Goal: Complete application form

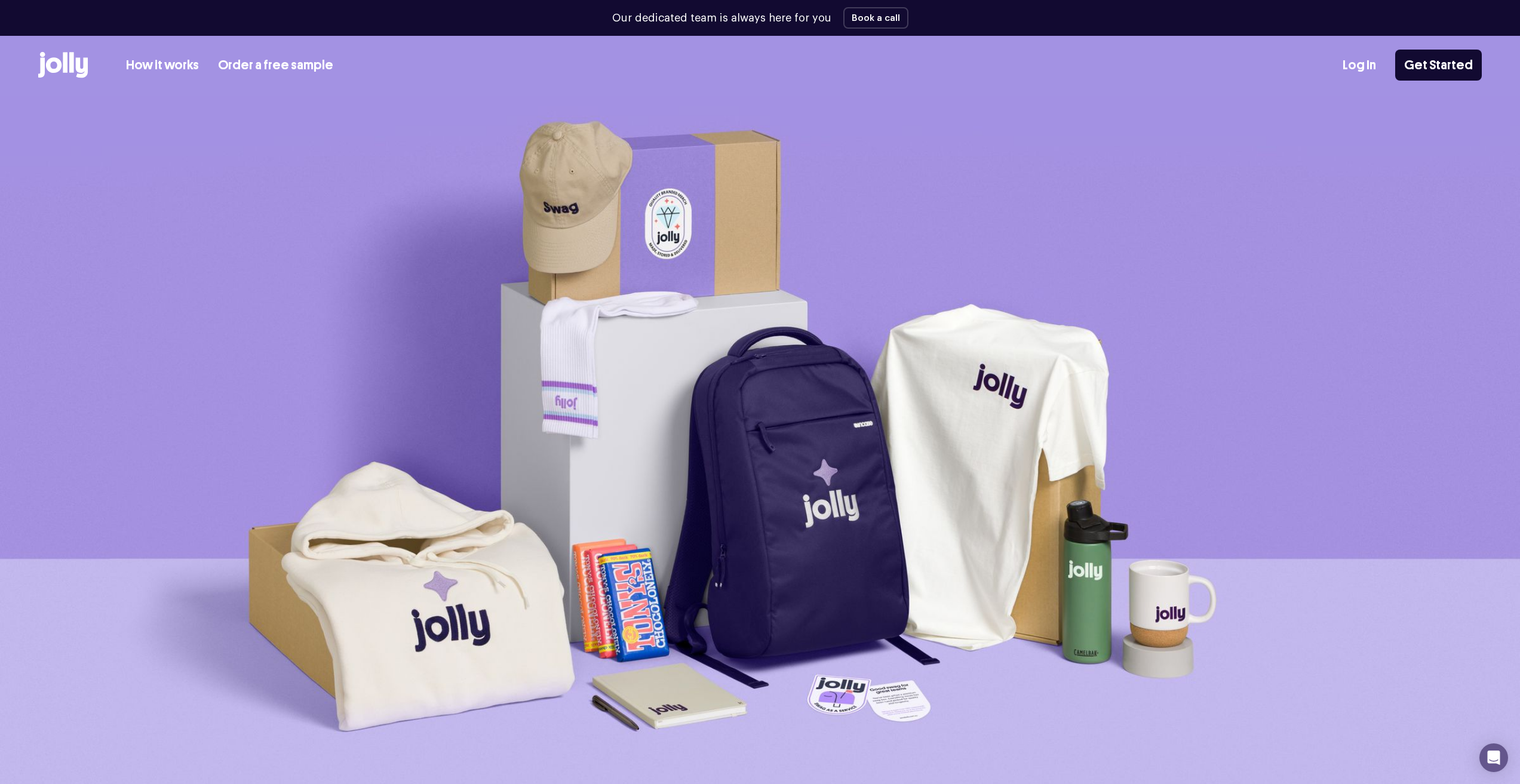
click at [248, 59] on link "Order a free sample" at bounding box center [275, 66] width 115 height 20
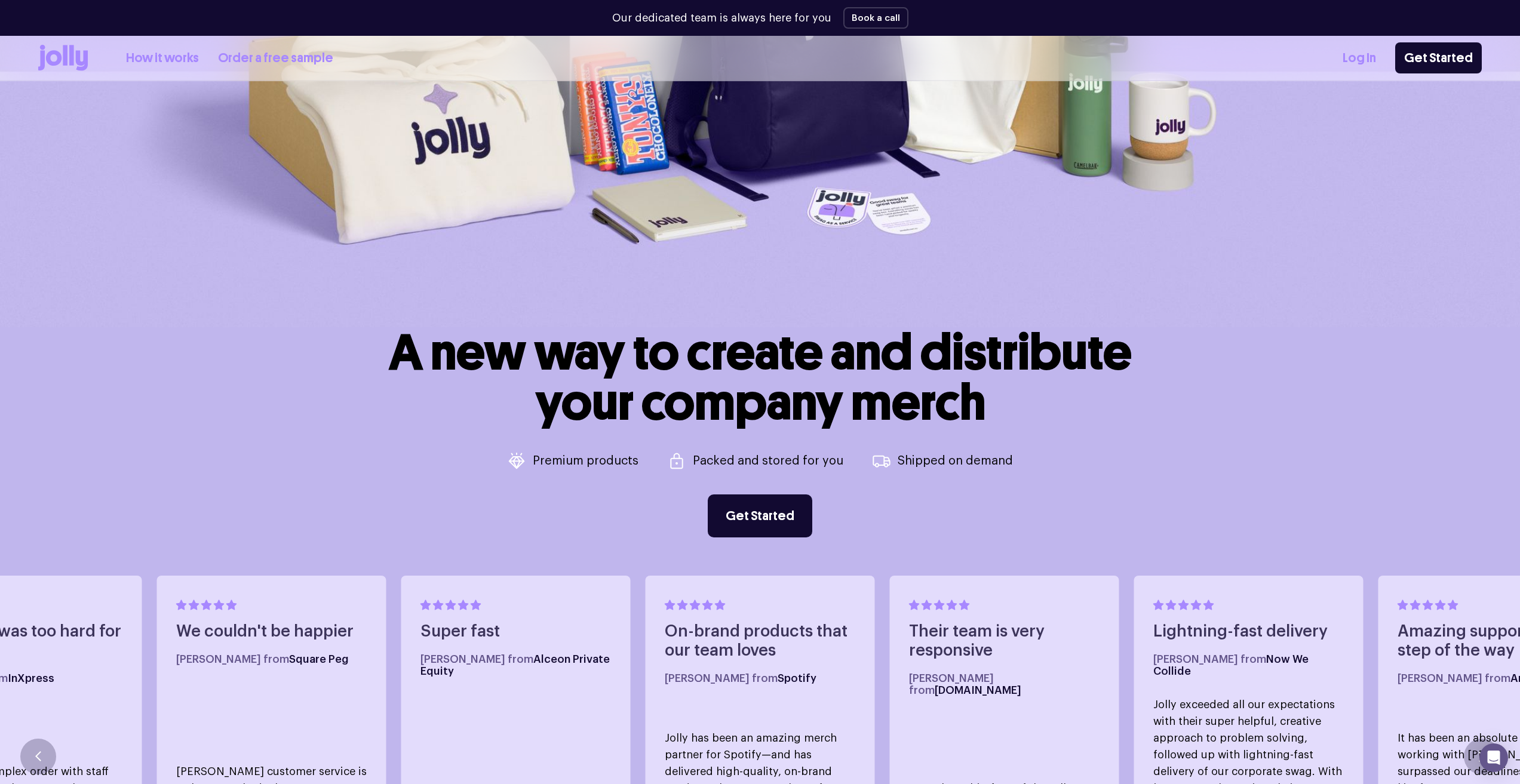
scroll to position [716, 0]
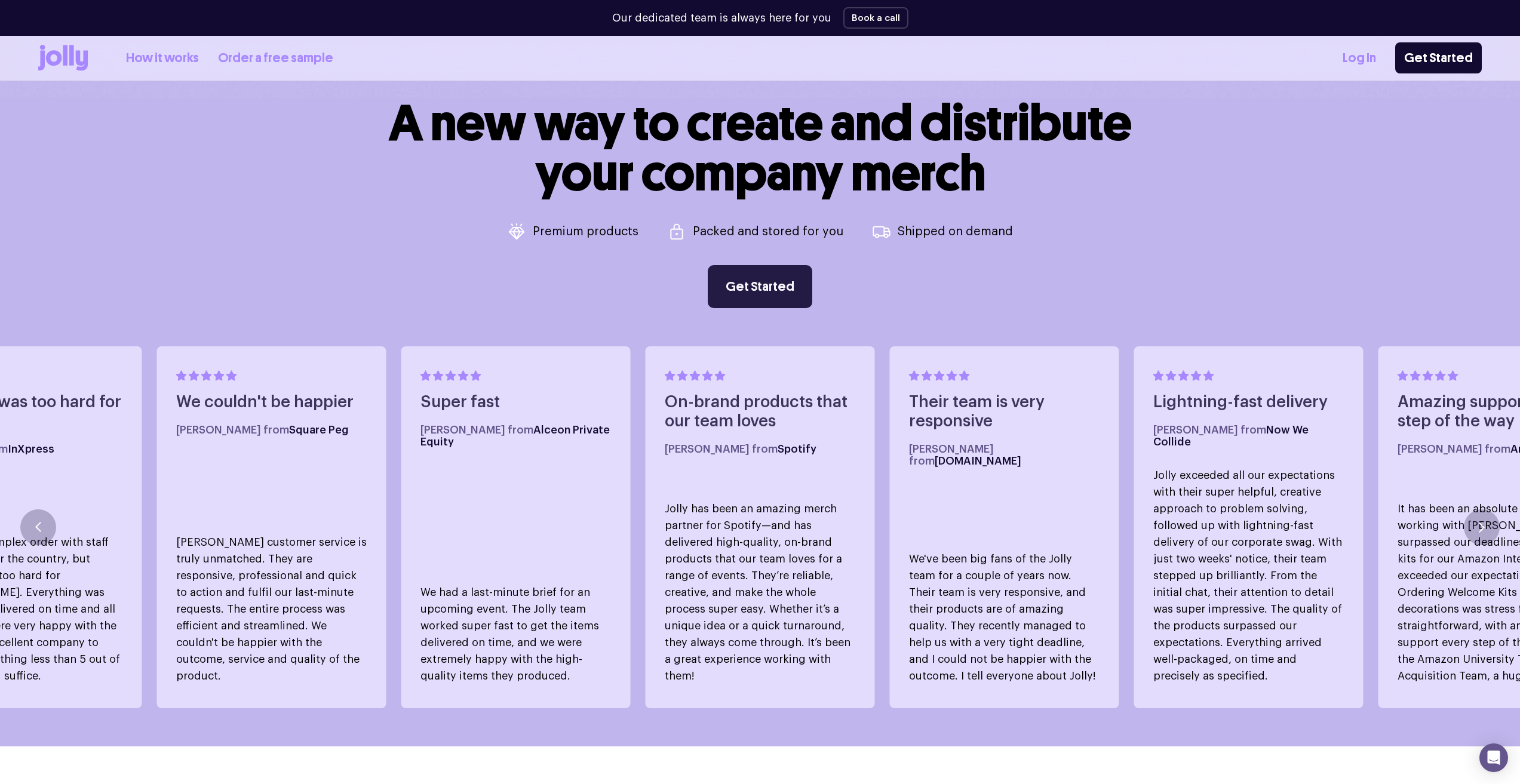
click at [729, 289] on link "Get Started" at bounding box center [760, 287] width 104 height 43
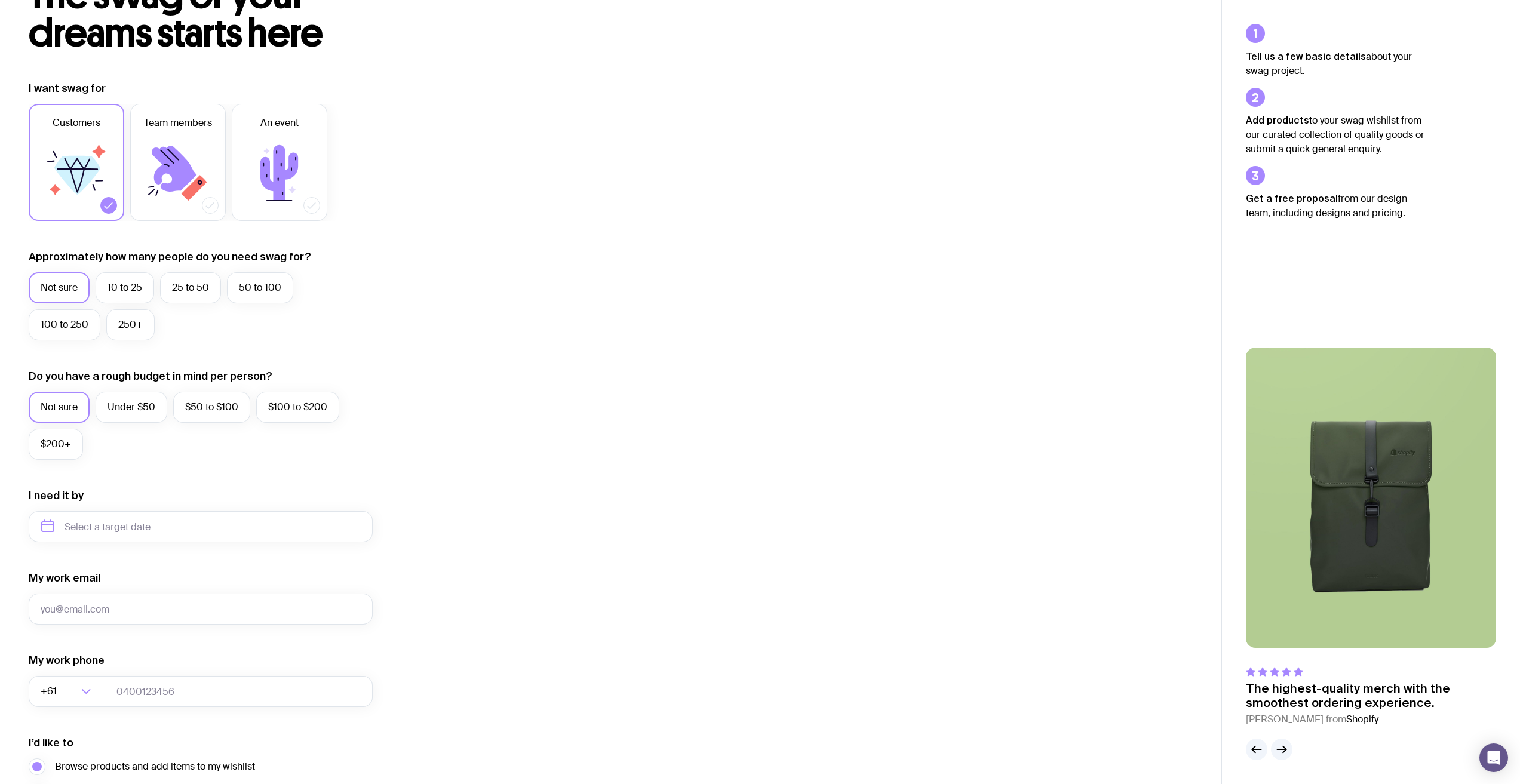
scroll to position [119, 0]
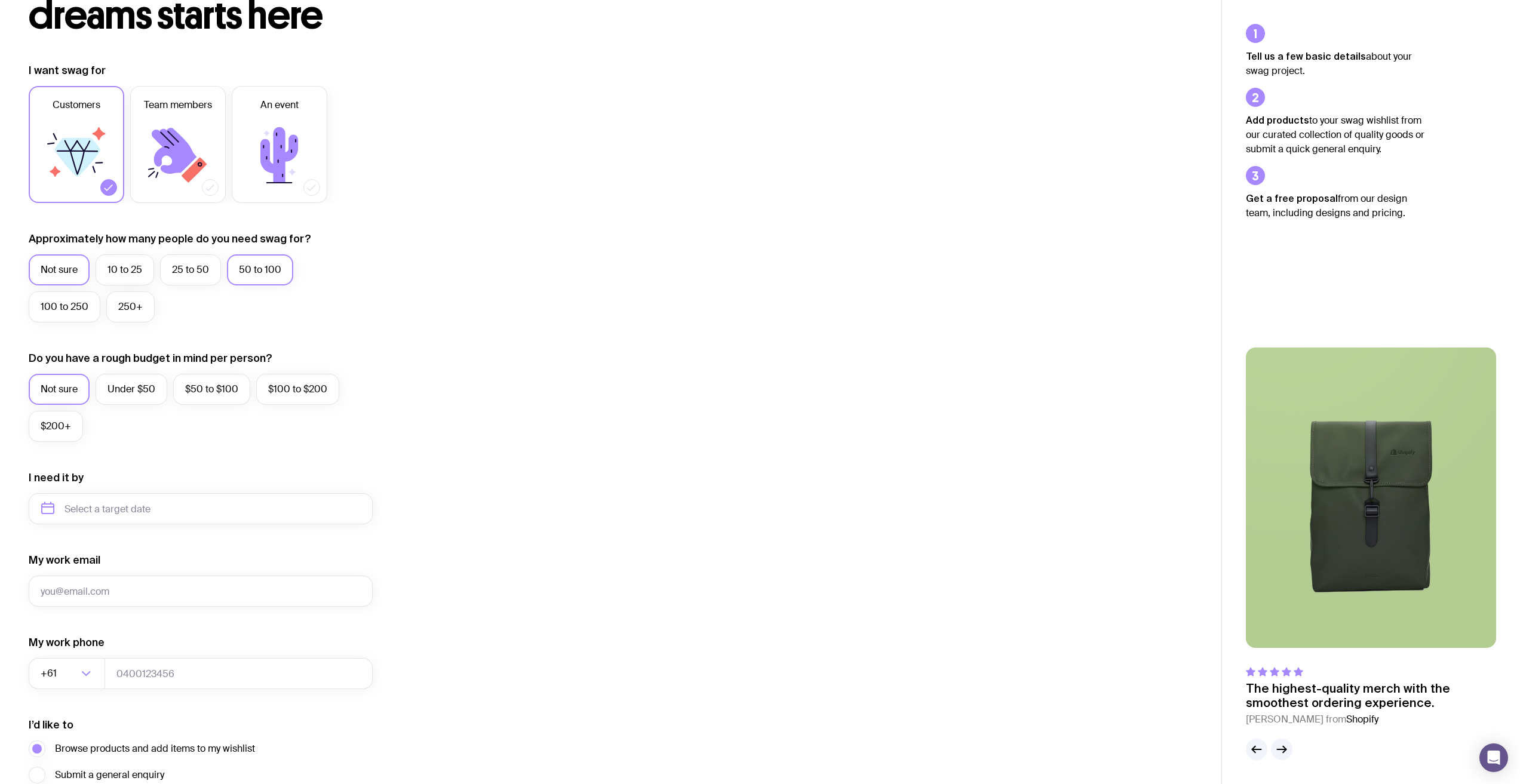
click at [236, 279] on label "50 to 100" at bounding box center [260, 269] width 66 height 31
click at [0, 0] on input "50 to 100" at bounding box center [0, 0] width 0 height 0
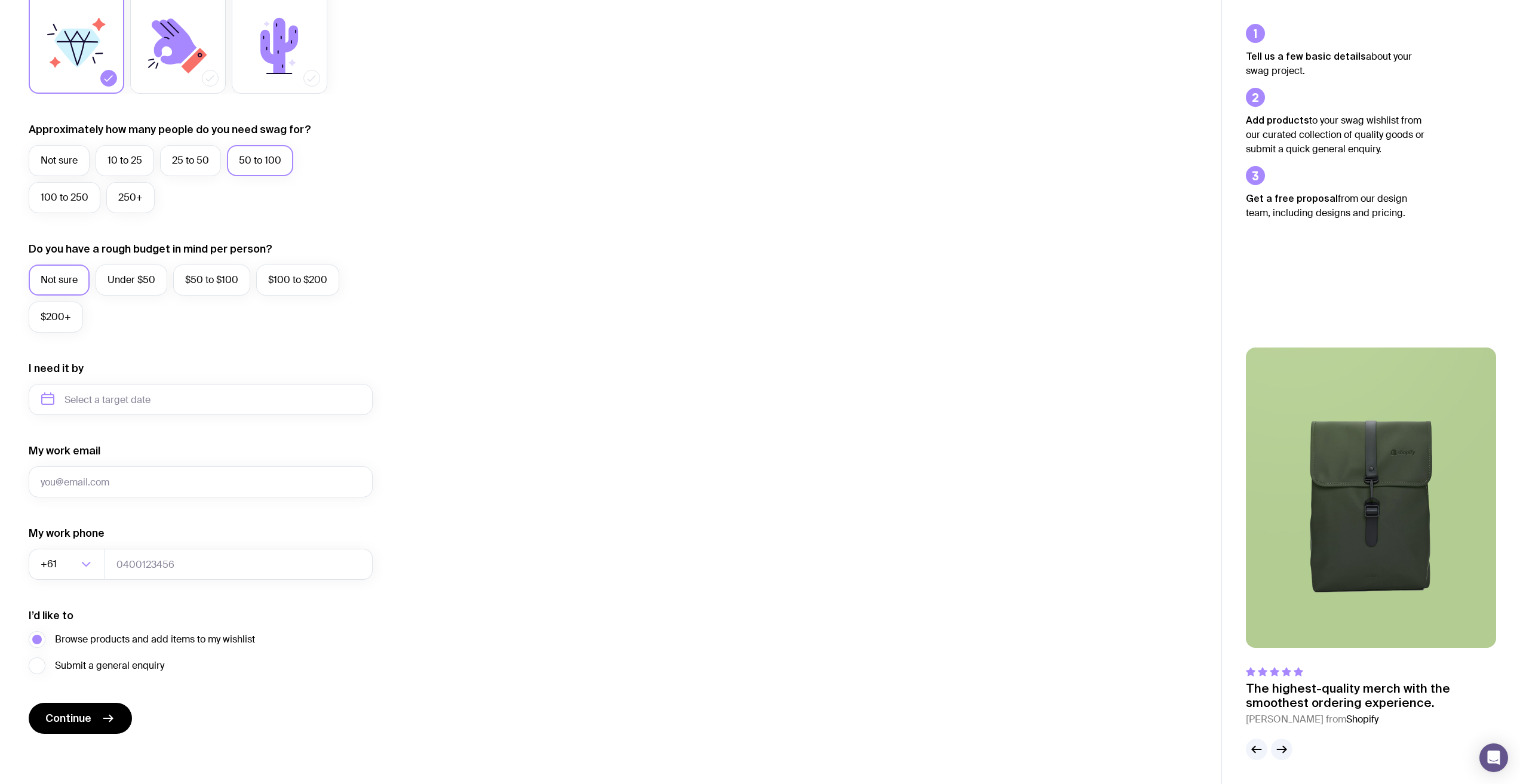
scroll to position [231, 0]
click at [219, 288] on label "$50 to $100" at bounding box center [212, 277] width 77 height 31
click at [0, 0] on input "$50 to $100" at bounding box center [0, 0] width 0 height 0
click at [176, 390] on input "text" at bounding box center [200, 397] width 344 height 31
click at [113, 544] on button "Nov" at bounding box center [104, 543] width 44 height 24
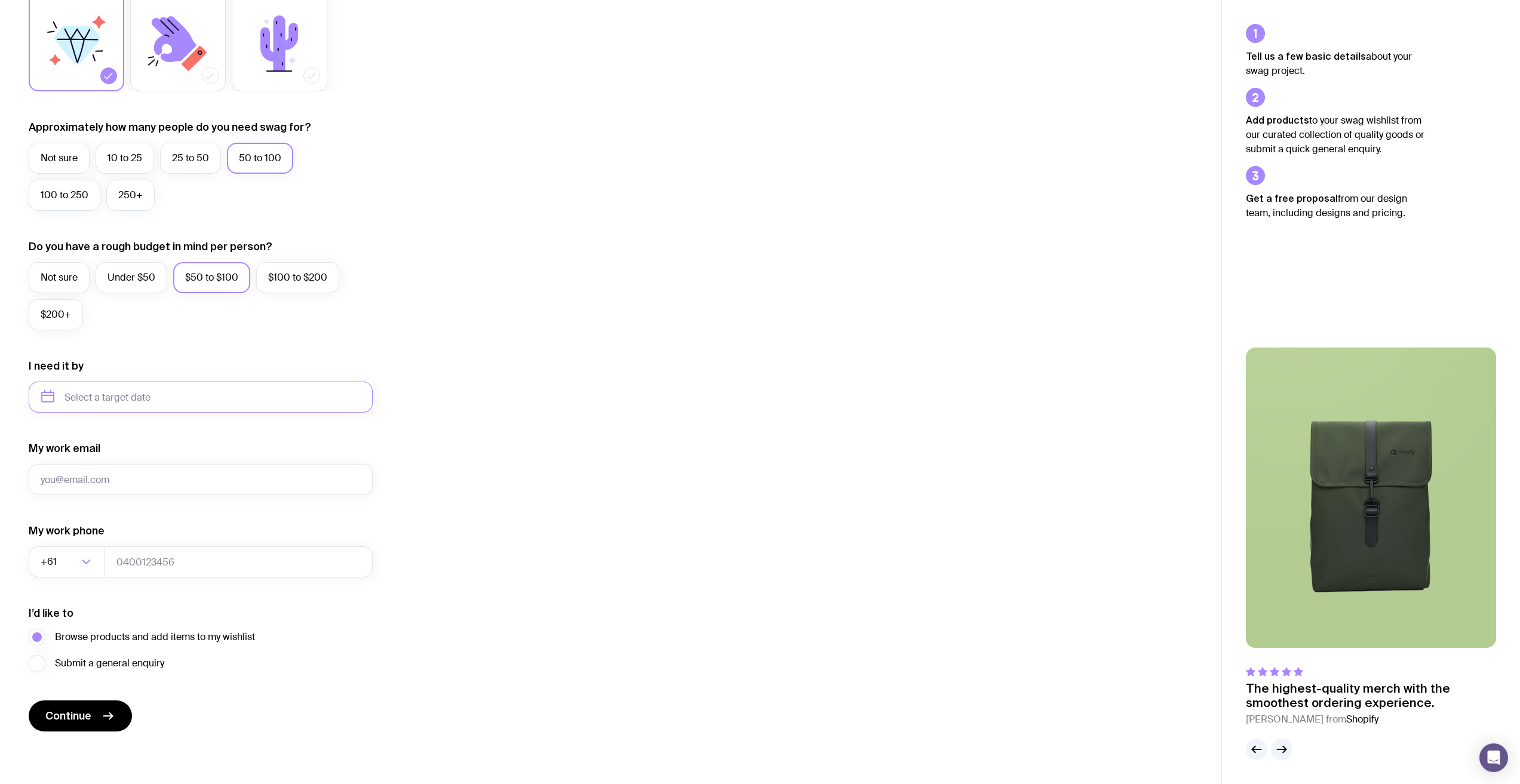
type input "November 2025"
click at [129, 481] on input "My work email" at bounding box center [200, 479] width 344 height 31
type input "sanja.balon@evapco.com.au"
type input "0296273322"
click at [101, 713] on icon "submit" at bounding box center [108, 716] width 14 height 14
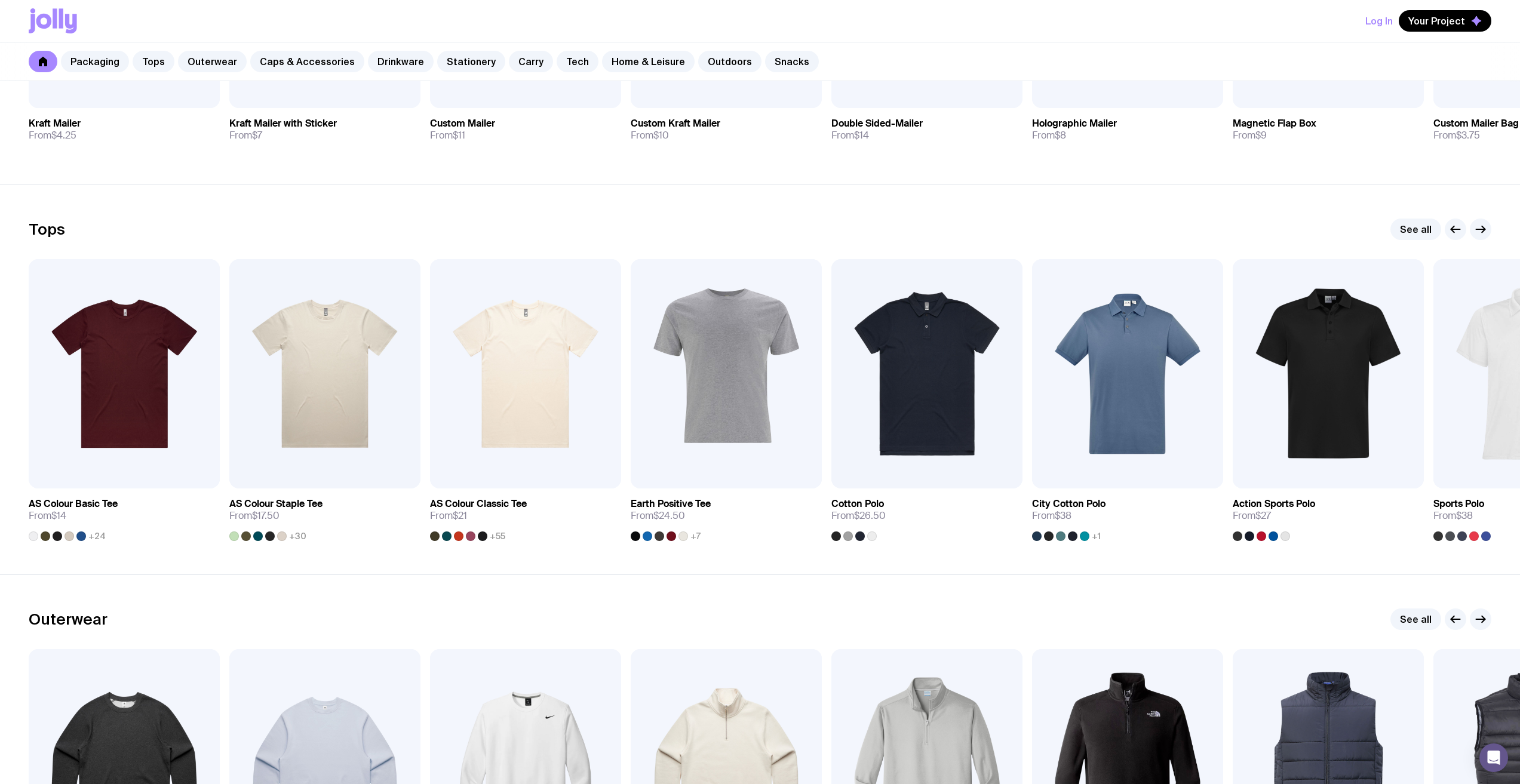
scroll to position [477, 0]
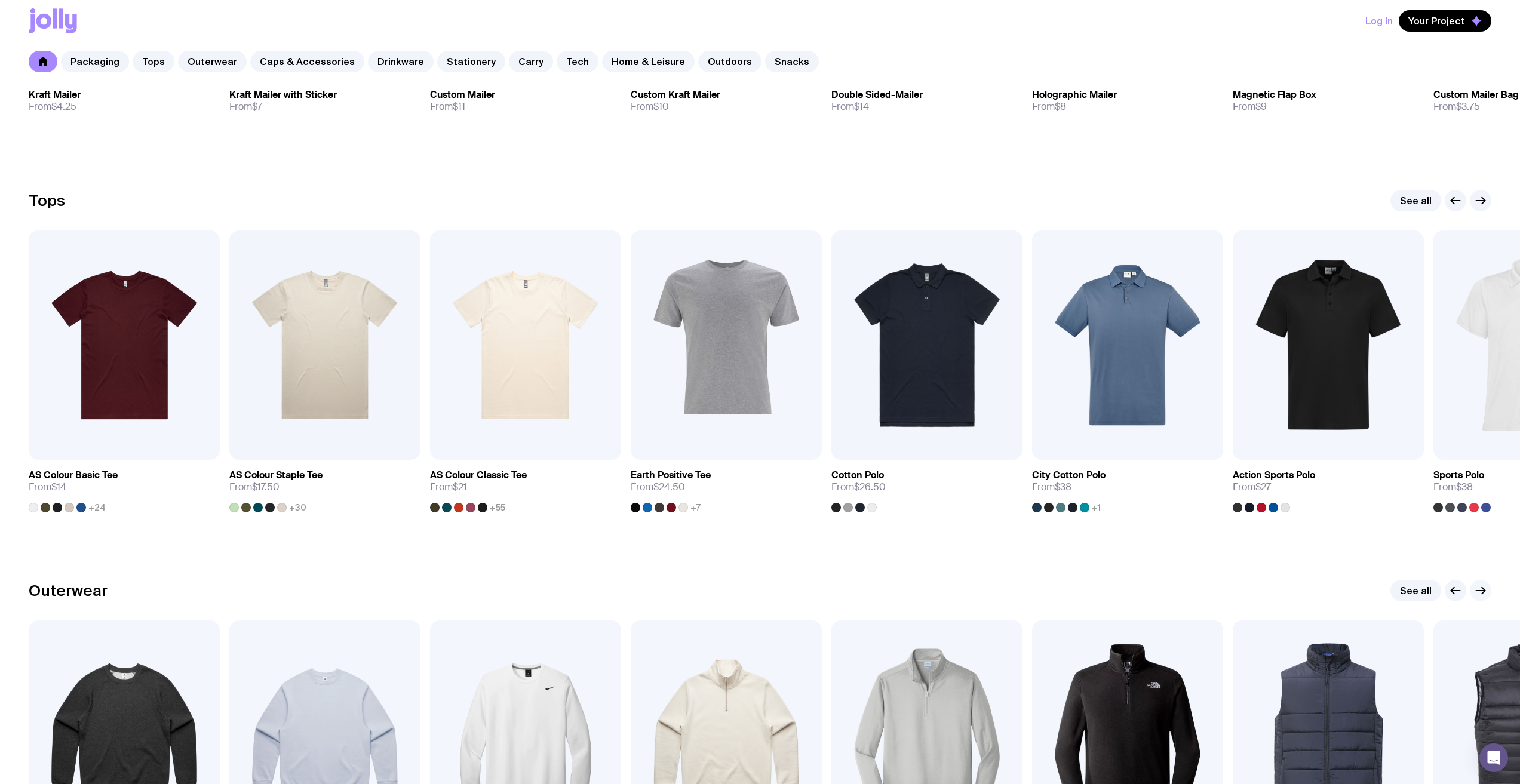
click at [1479, 592] on icon "button" at bounding box center [1481, 590] width 14 height 14
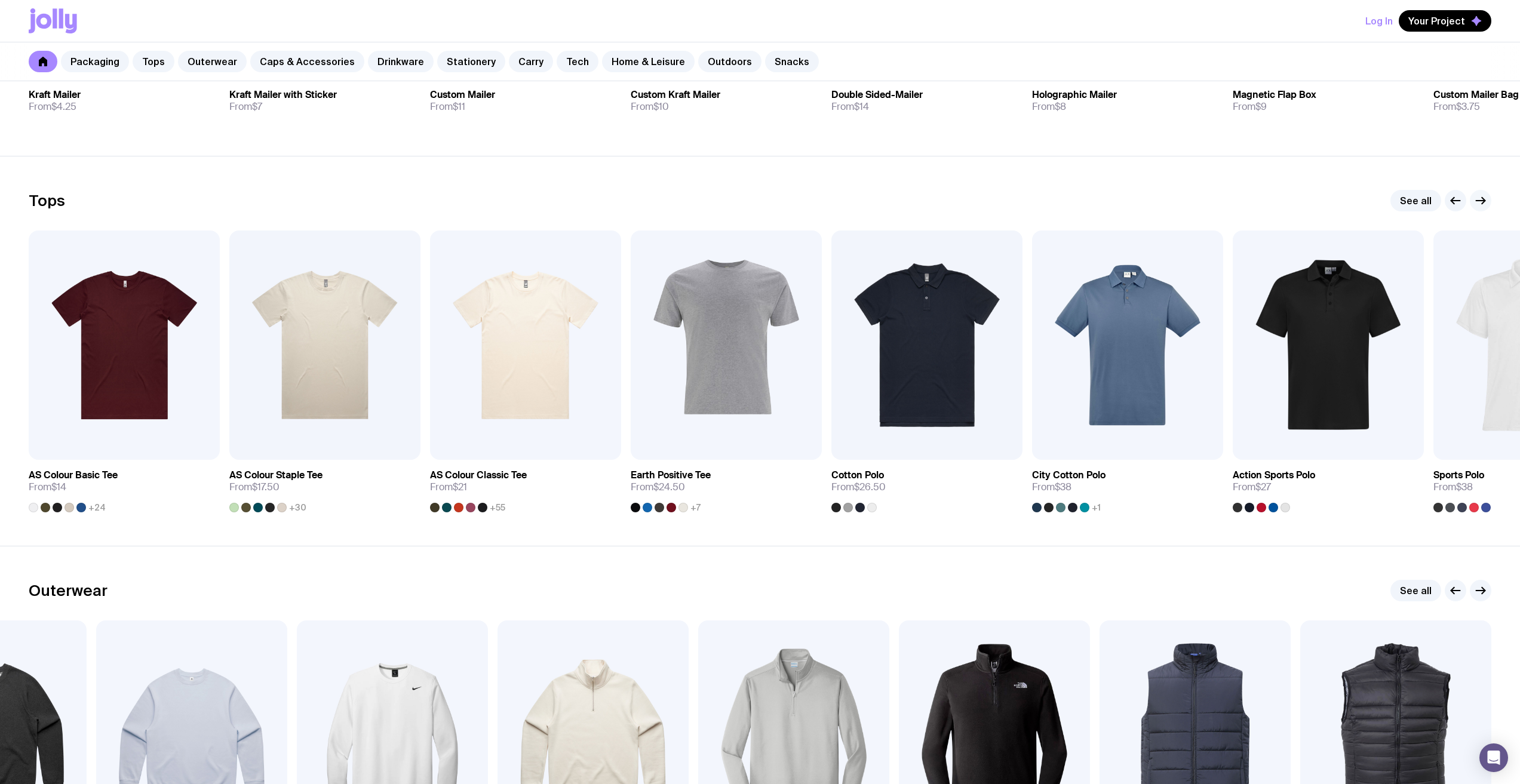
click at [1484, 199] on icon "button" at bounding box center [1484, 201] width 3 height 6
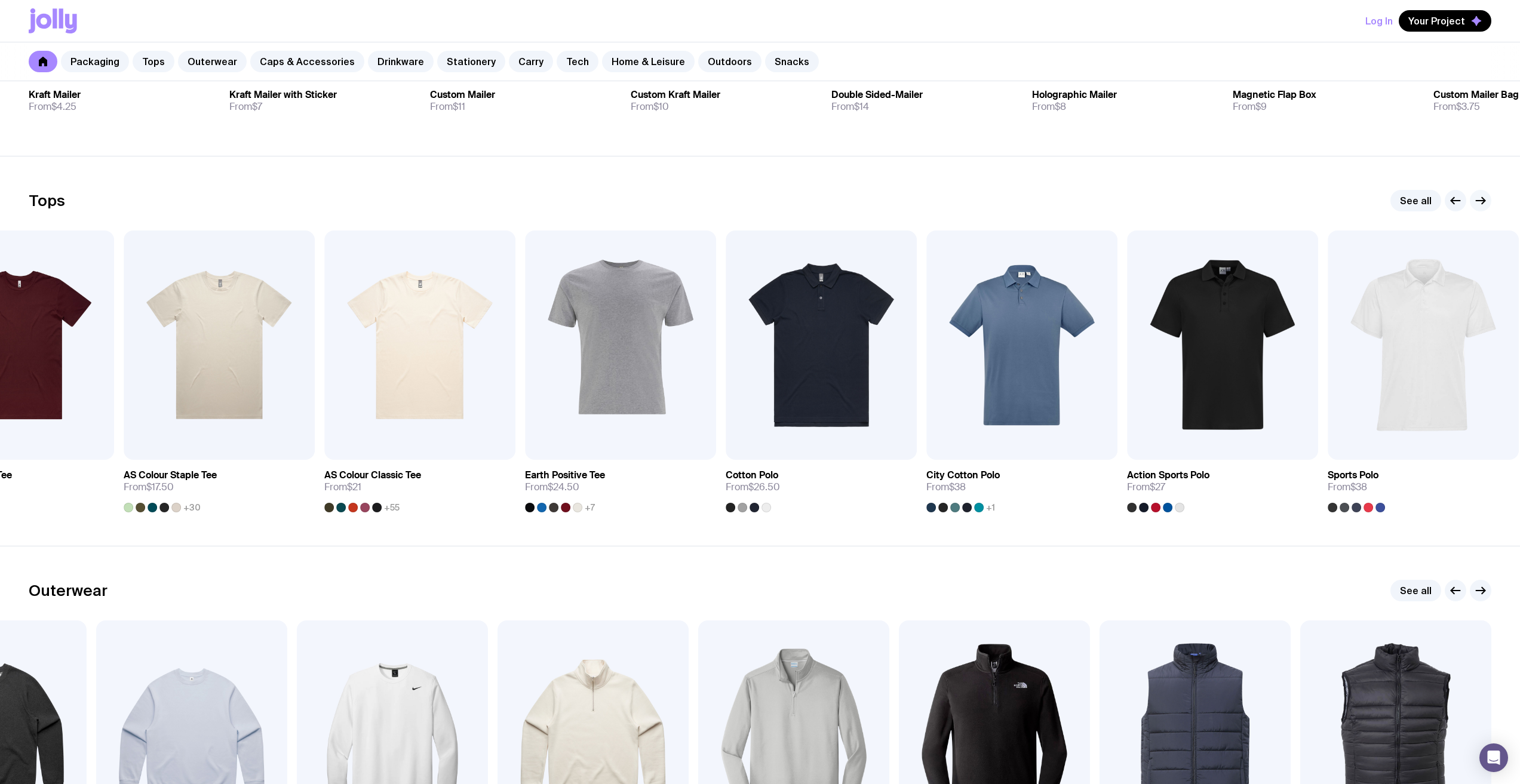
click at [1484, 199] on icon "button" at bounding box center [1484, 201] width 3 height 6
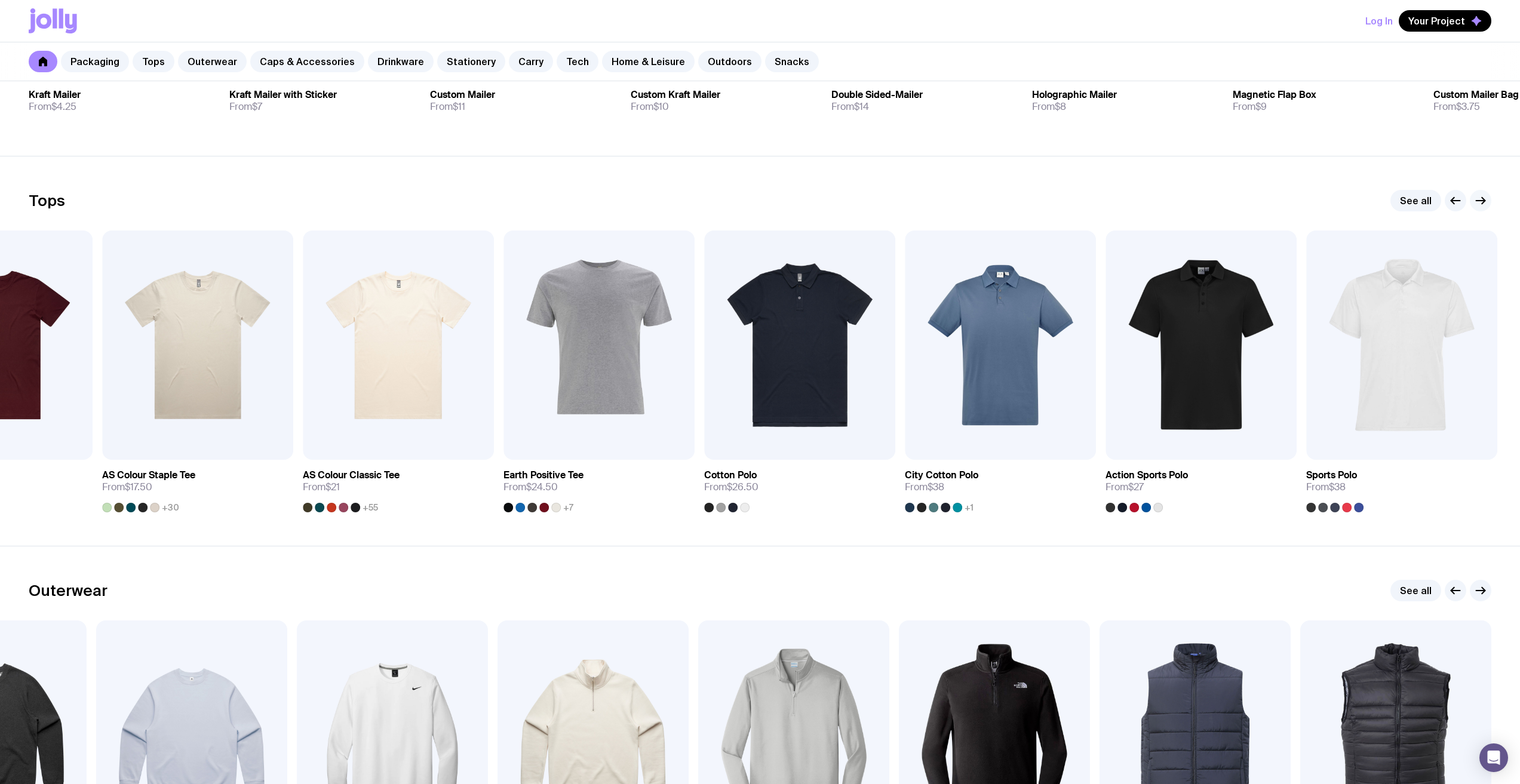
click at [1484, 199] on icon "button" at bounding box center [1484, 201] width 3 height 6
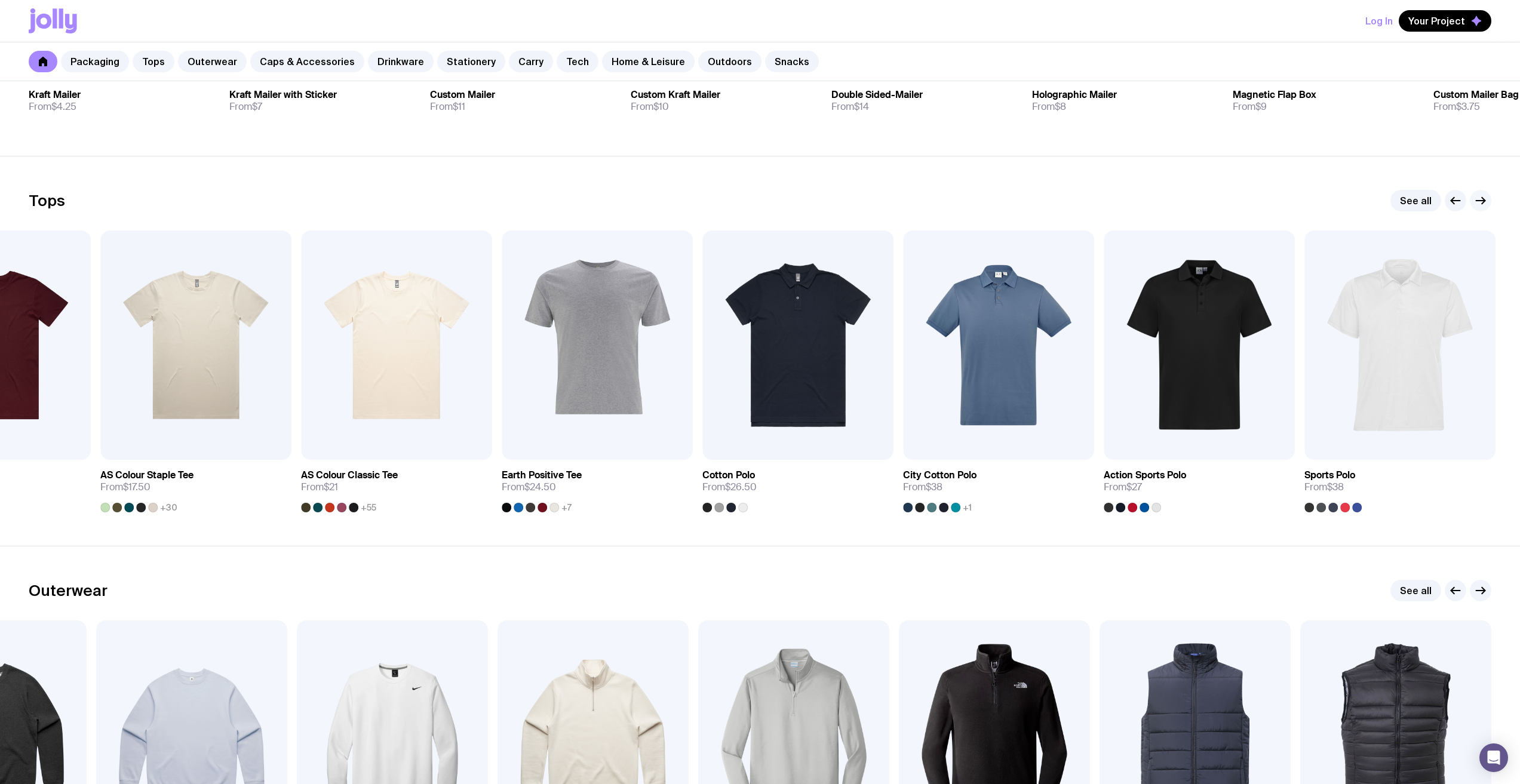
click at [1484, 199] on icon "button" at bounding box center [1484, 201] width 3 height 6
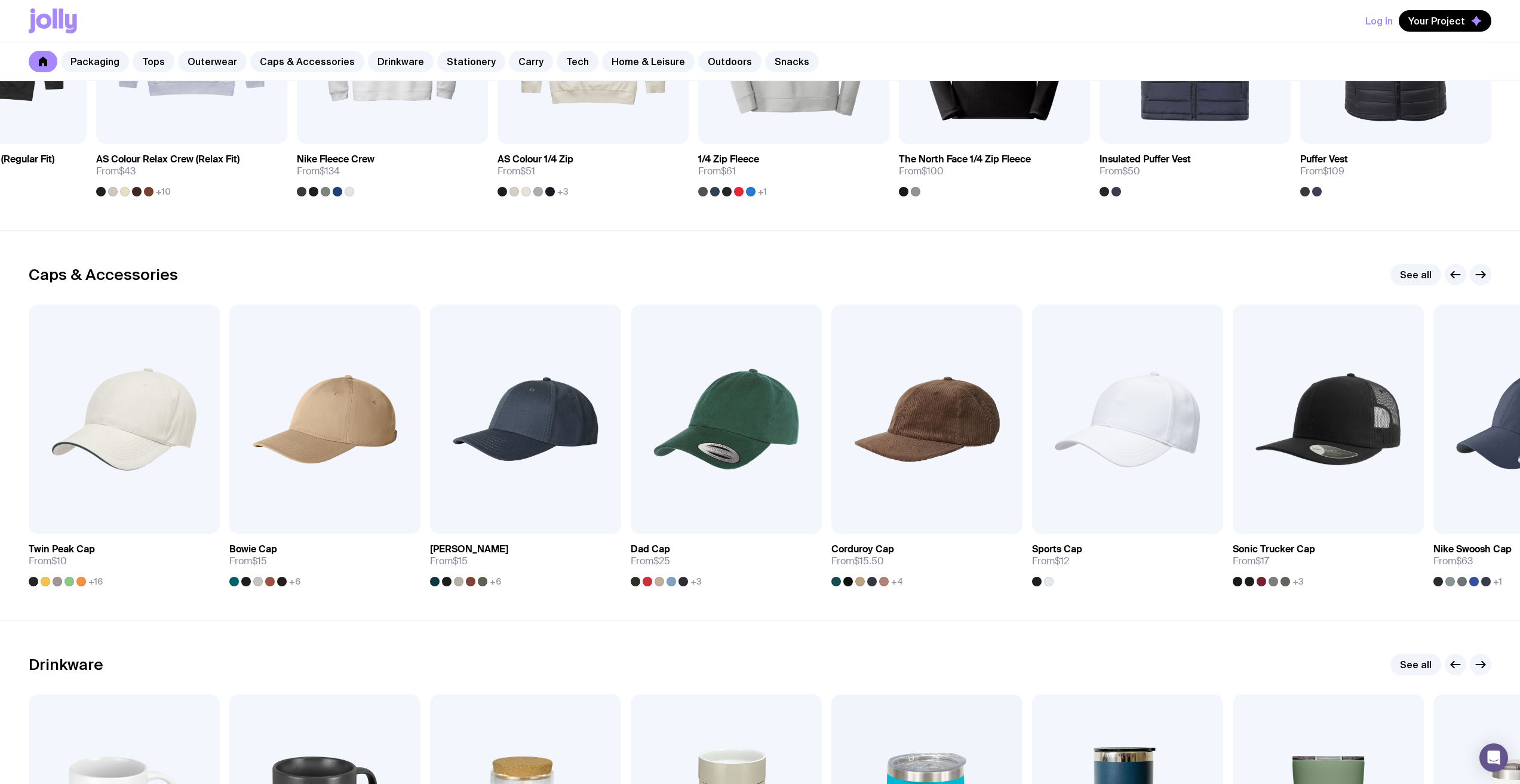
scroll to position [1194, 0]
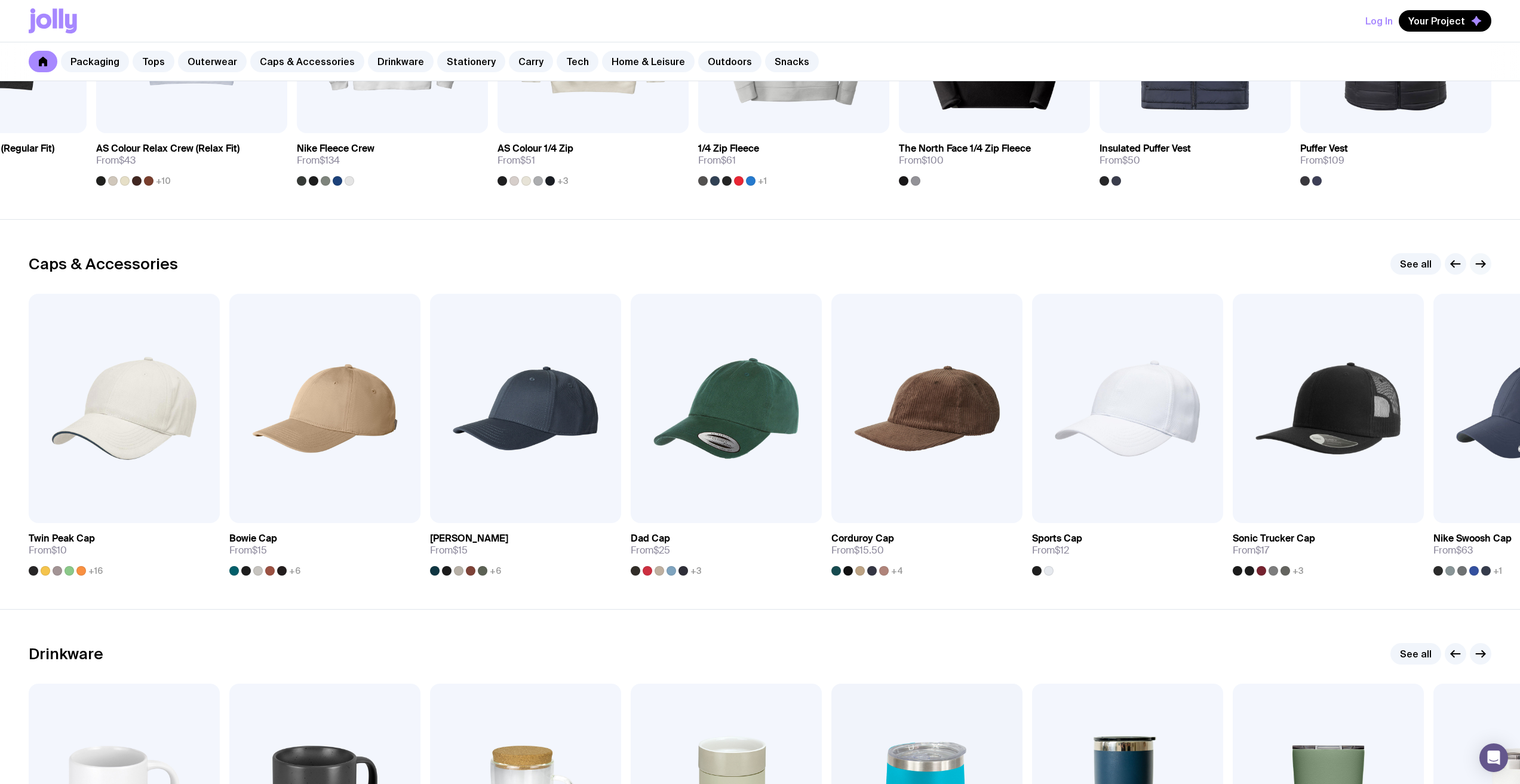
click at [1485, 264] on g "button" at bounding box center [1481, 264] width 9 height 6
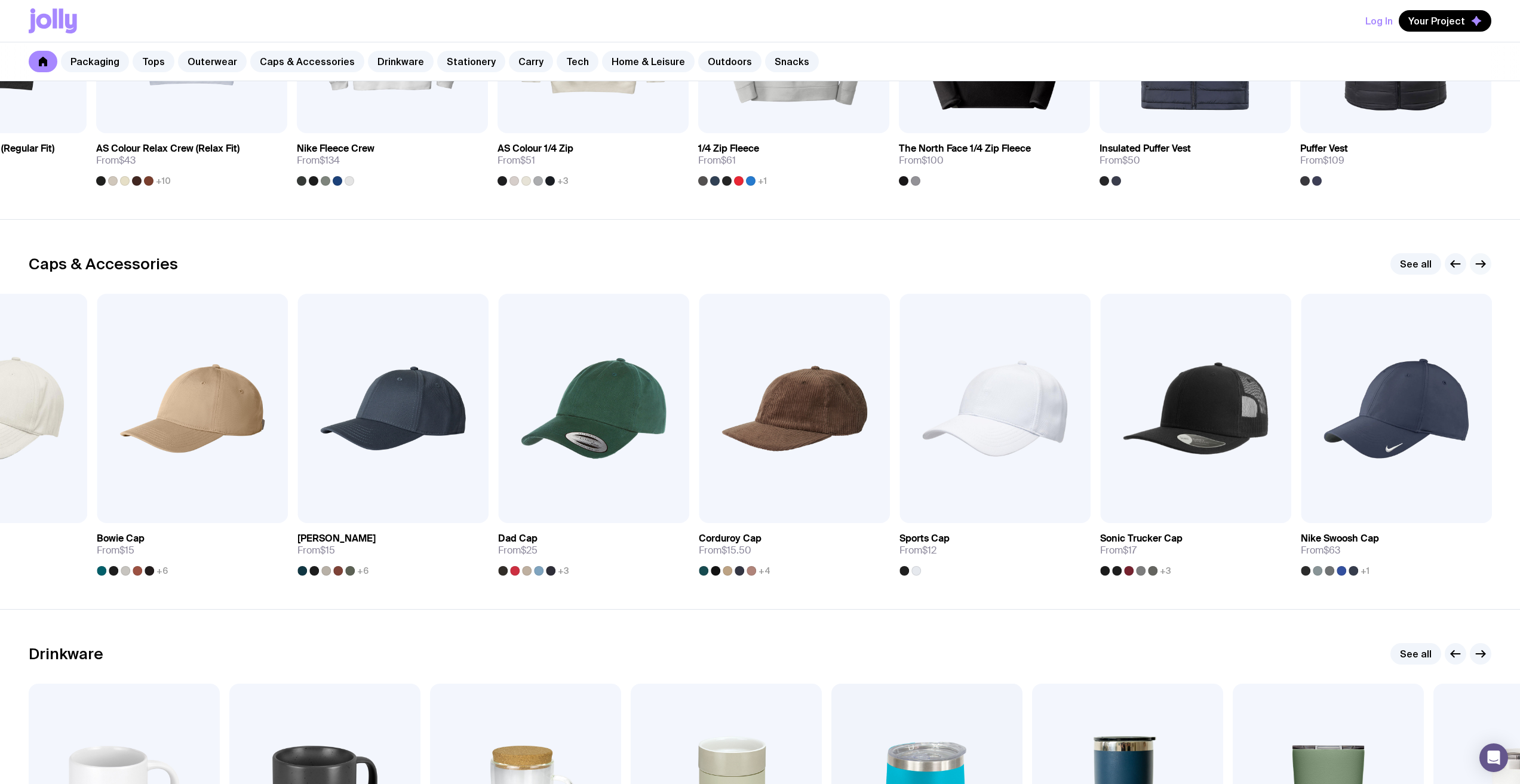
click at [1485, 264] on g "button" at bounding box center [1481, 264] width 9 height 6
click at [1452, 262] on icon "button" at bounding box center [1456, 264] width 14 height 14
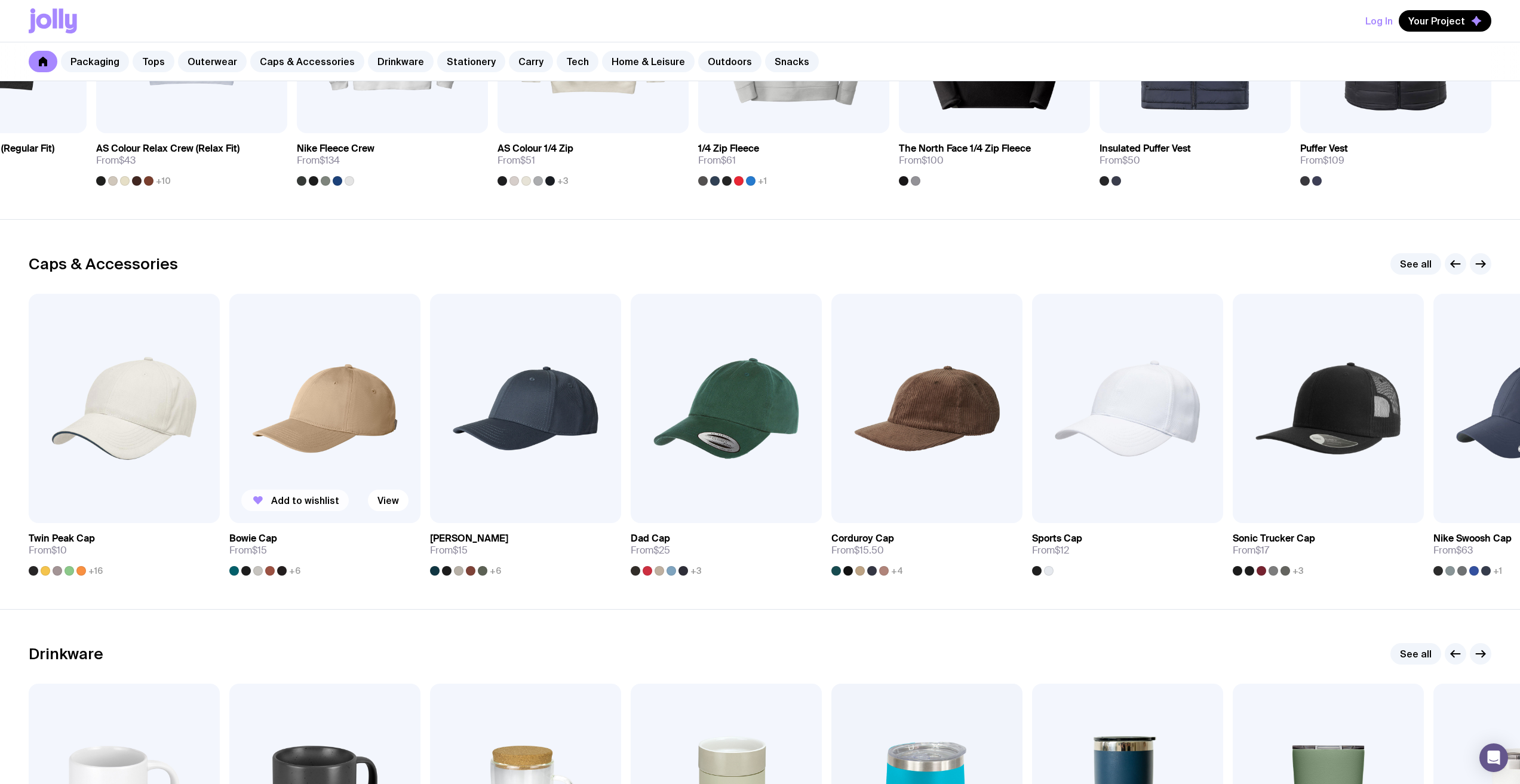
click at [314, 497] on span "Add to wishlist" at bounding box center [305, 500] width 68 height 12
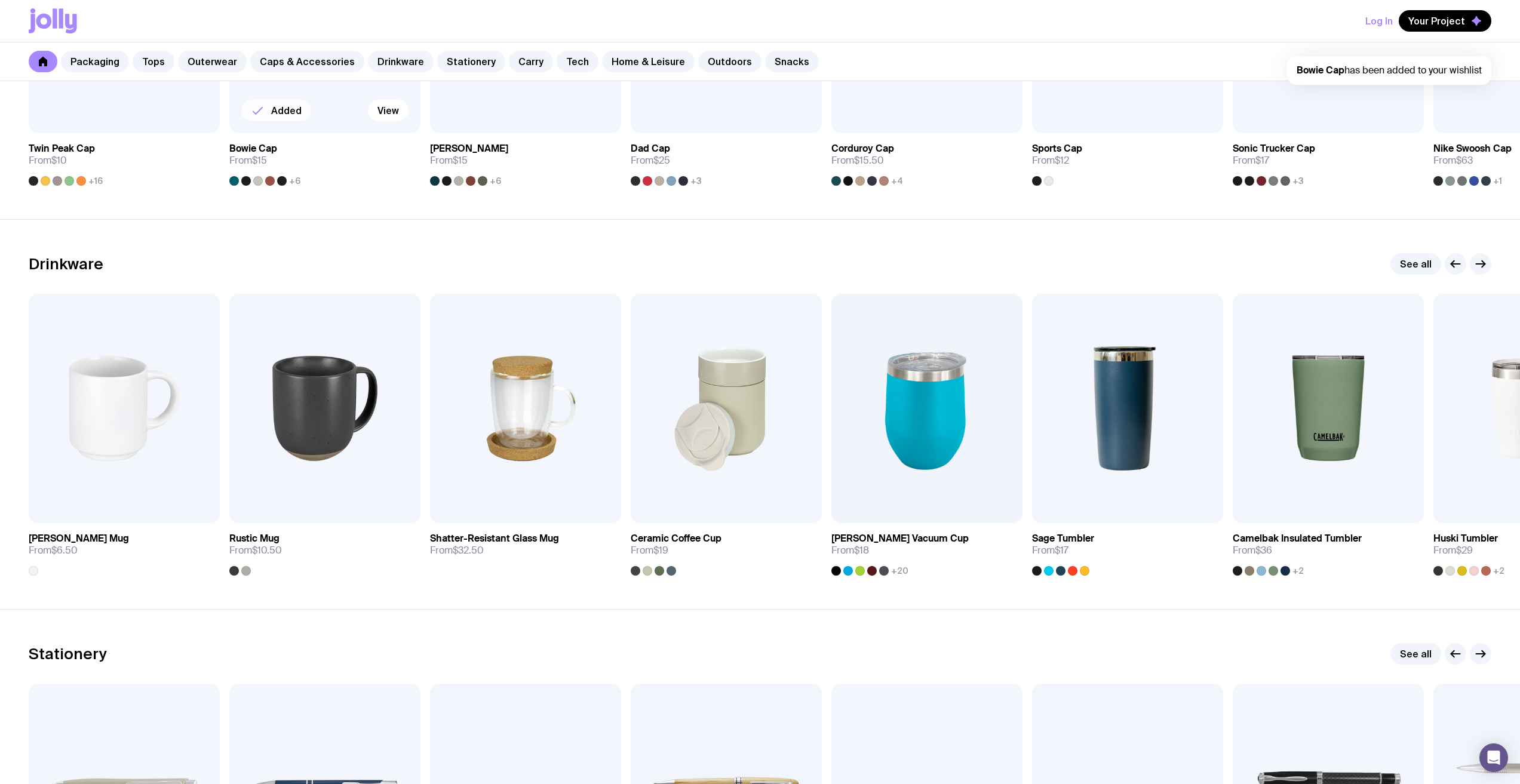
scroll to position [1612, 0]
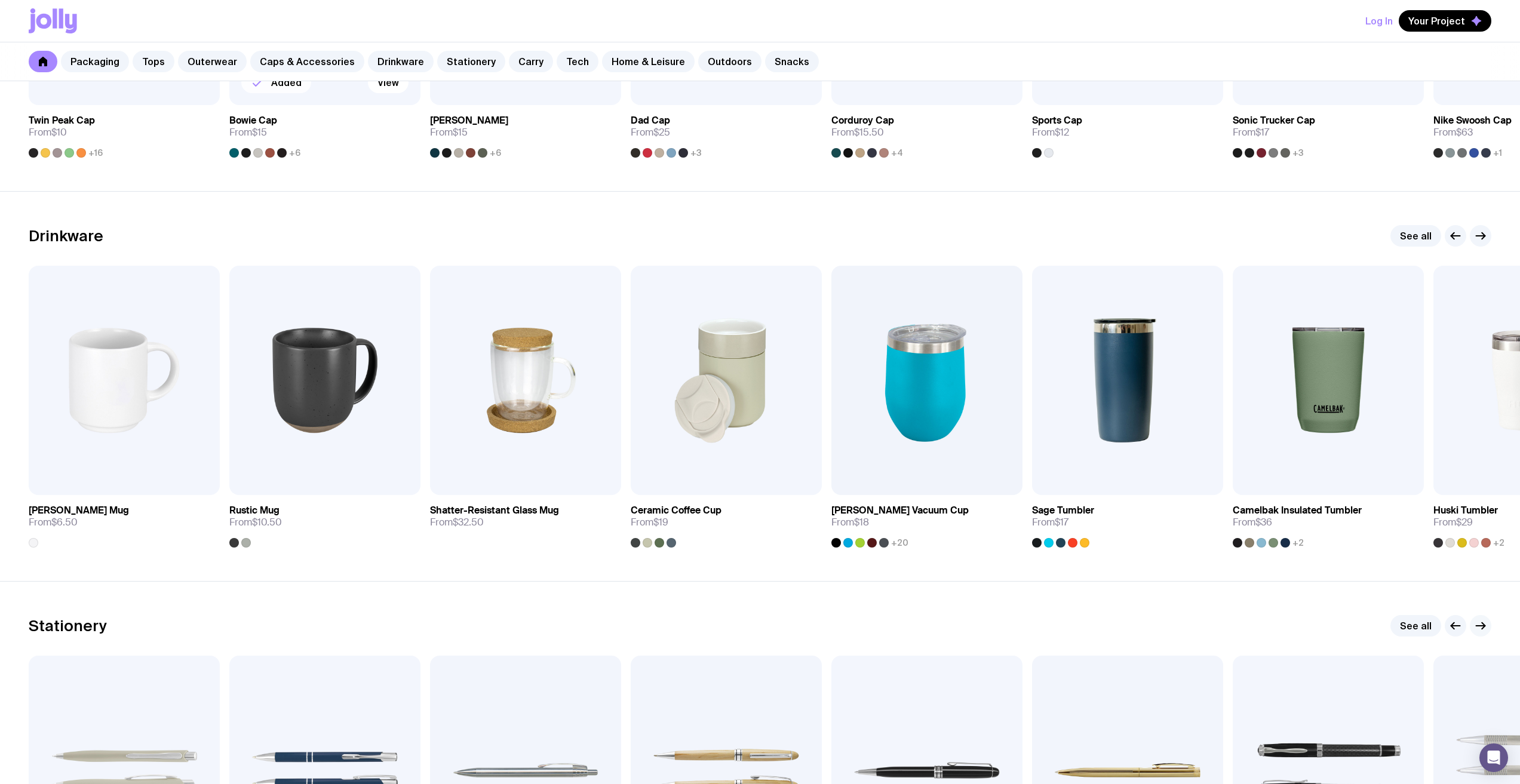
click at [1484, 622] on icon "button" at bounding box center [1481, 625] width 14 height 14
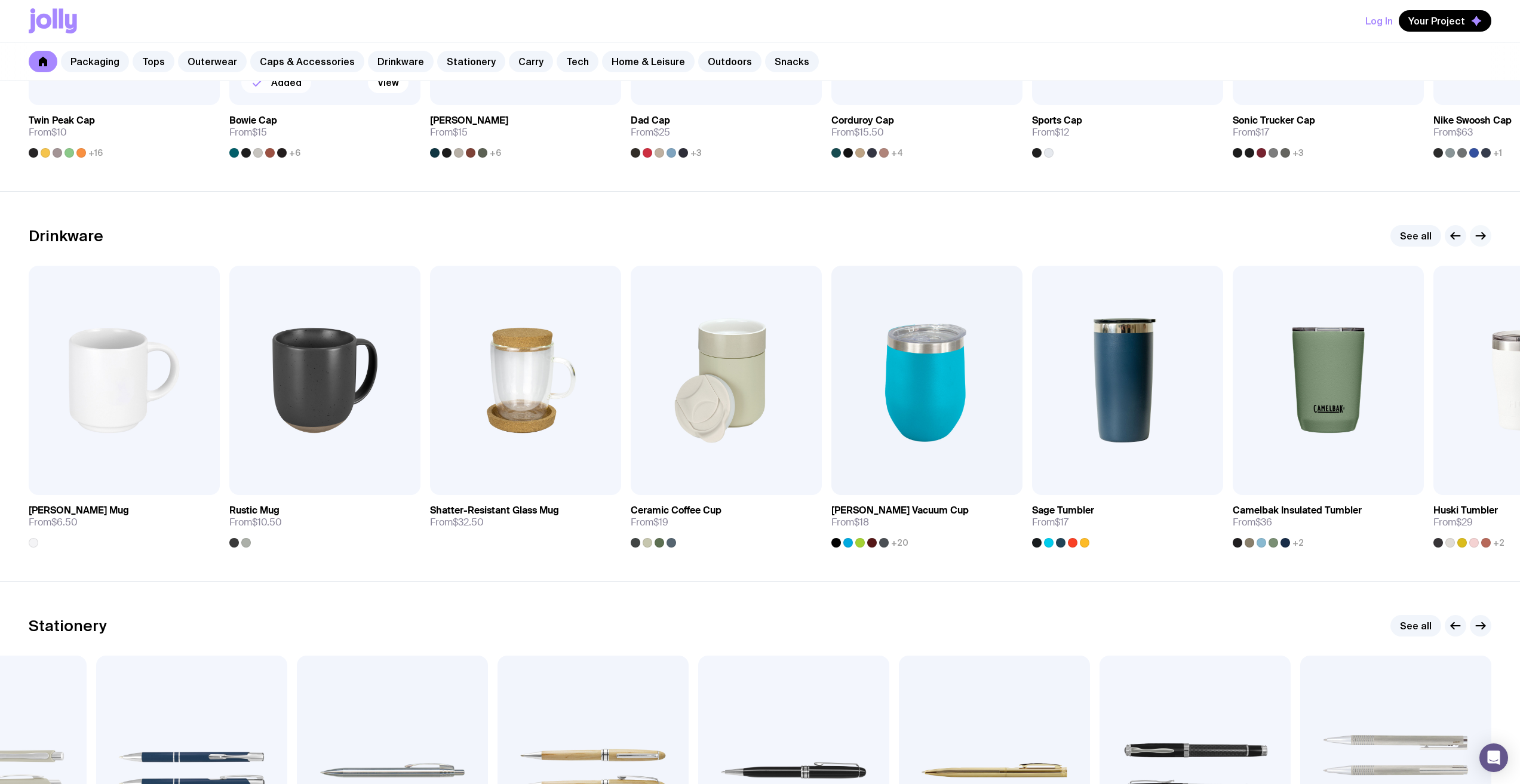
click at [1484, 233] on icon "button" at bounding box center [1481, 236] width 14 height 14
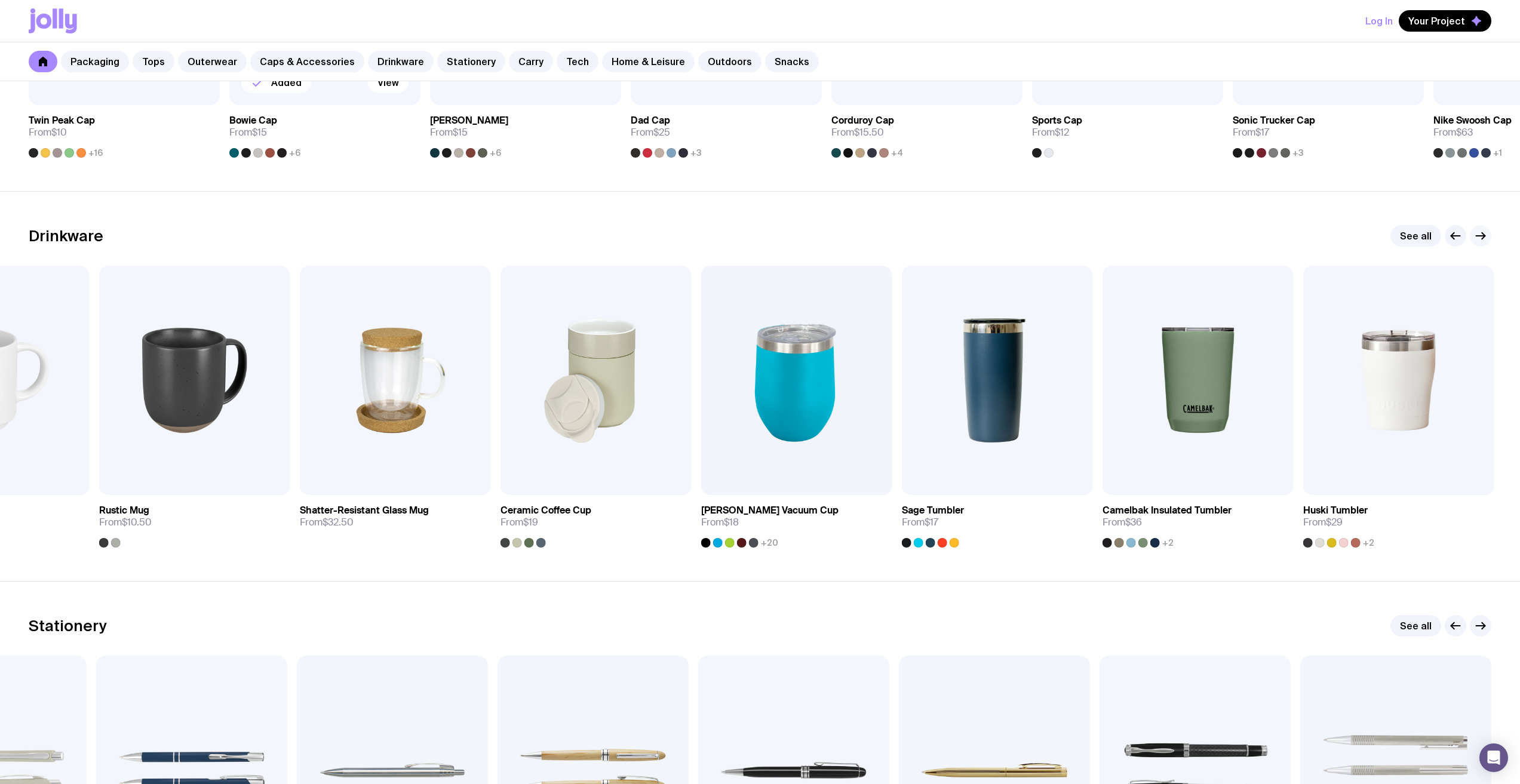
click at [1484, 233] on icon "button" at bounding box center [1481, 236] width 14 height 14
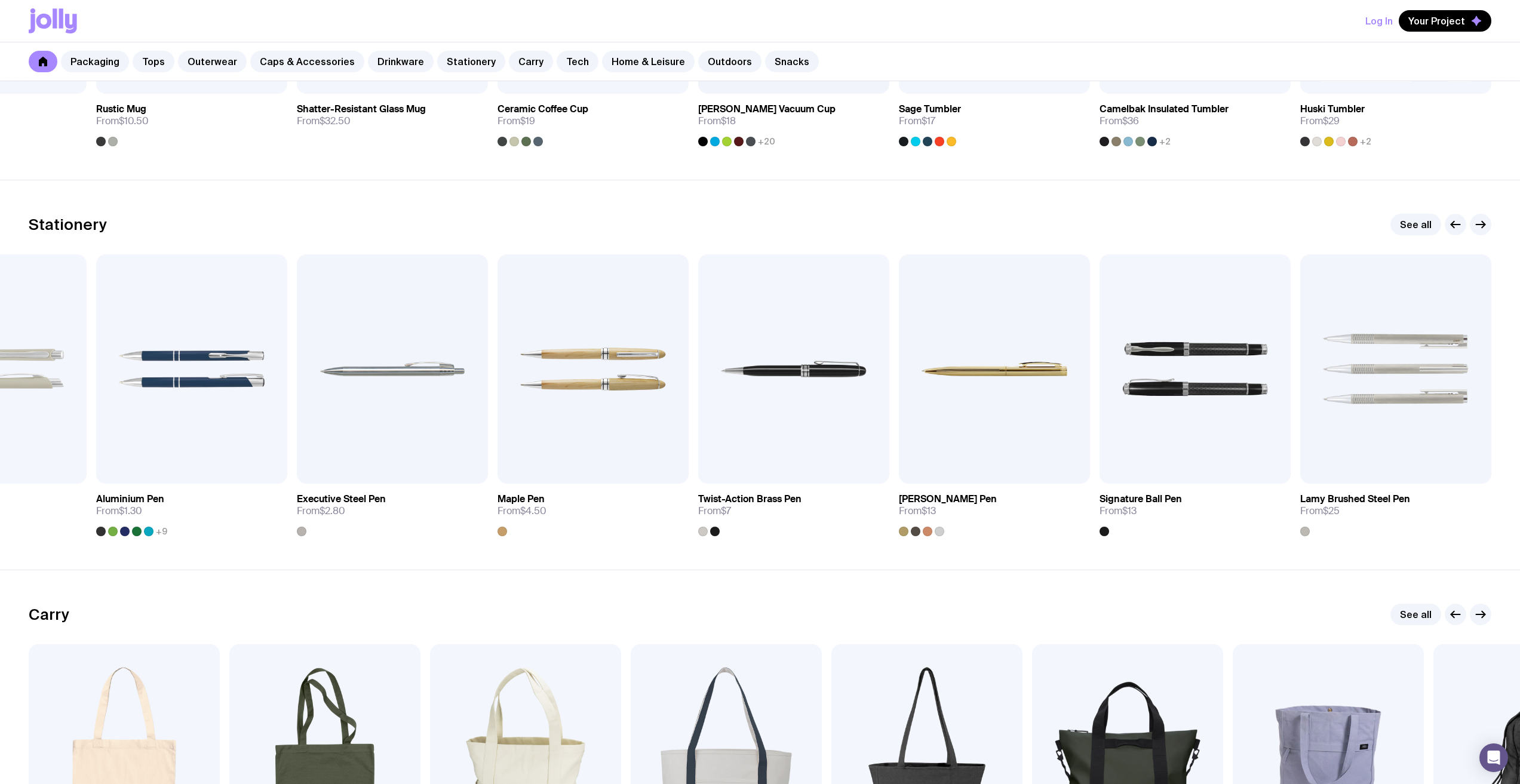
scroll to position [2030, 0]
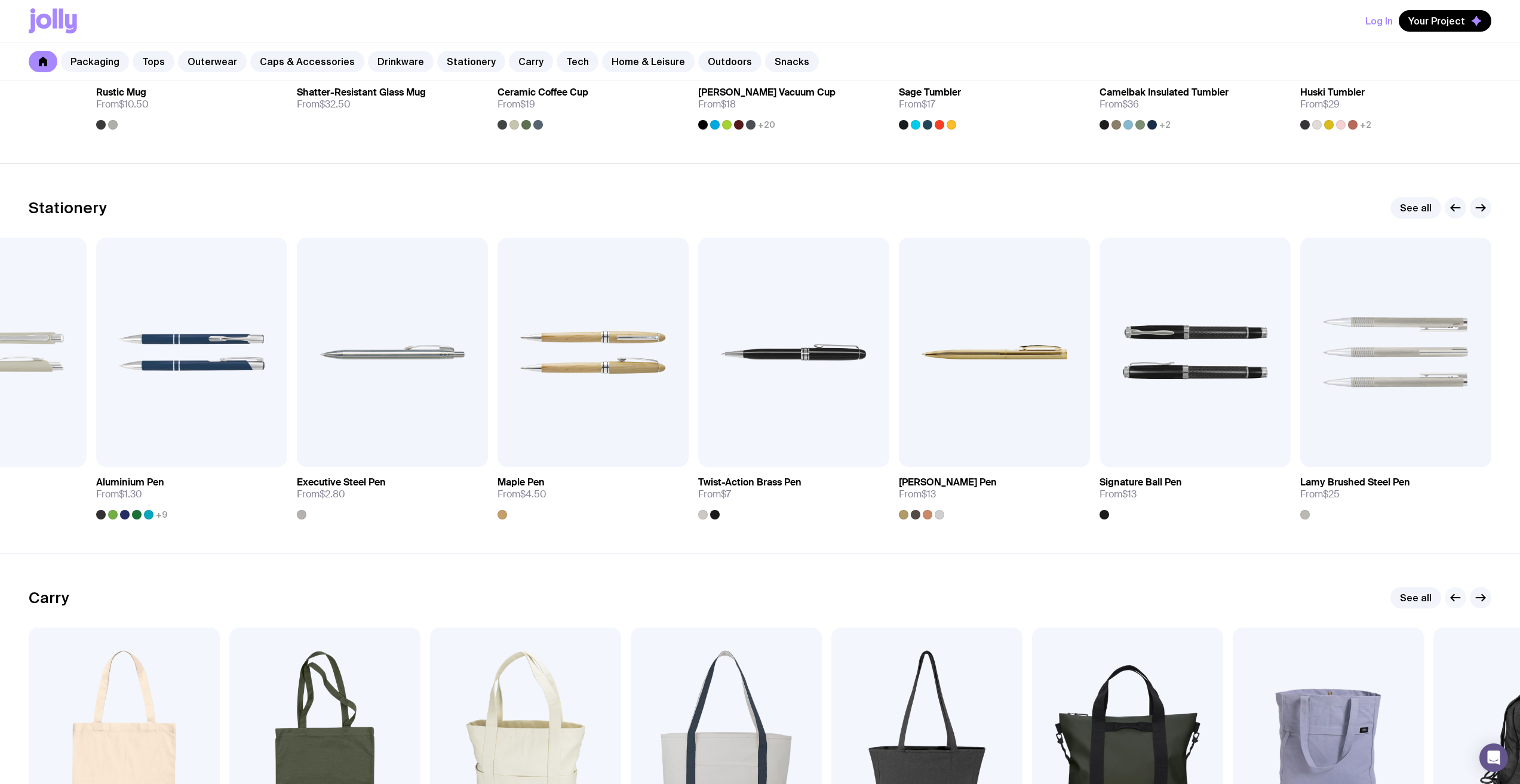
click at [1450, 596] on icon "button" at bounding box center [1456, 597] width 14 height 14
click at [1454, 596] on icon "button" at bounding box center [1456, 597] width 14 height 14
click at [1478, 597] on icon "button" at bounding box center [1481, 597] width 14 height 14
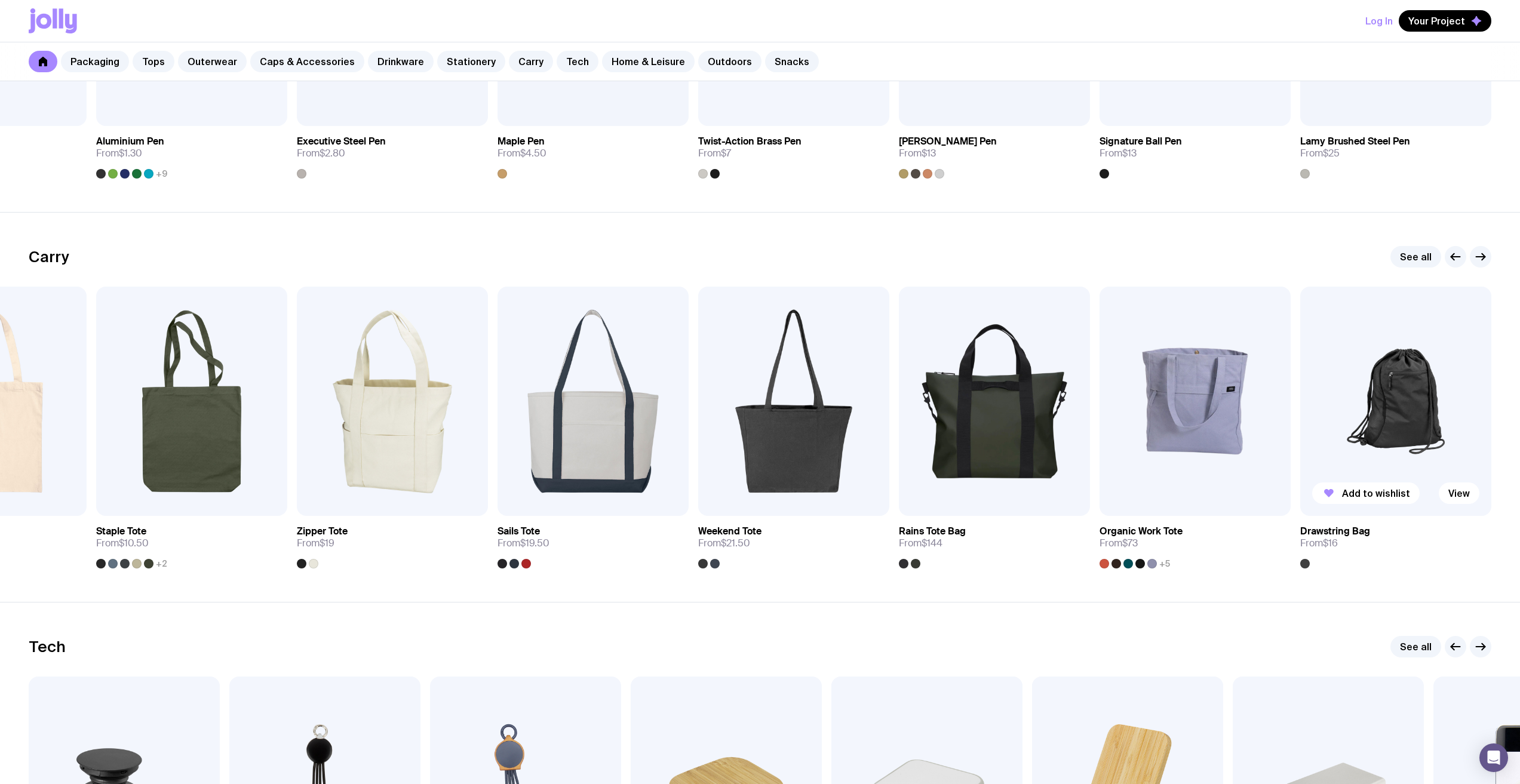
scroll to position [2388, 0]
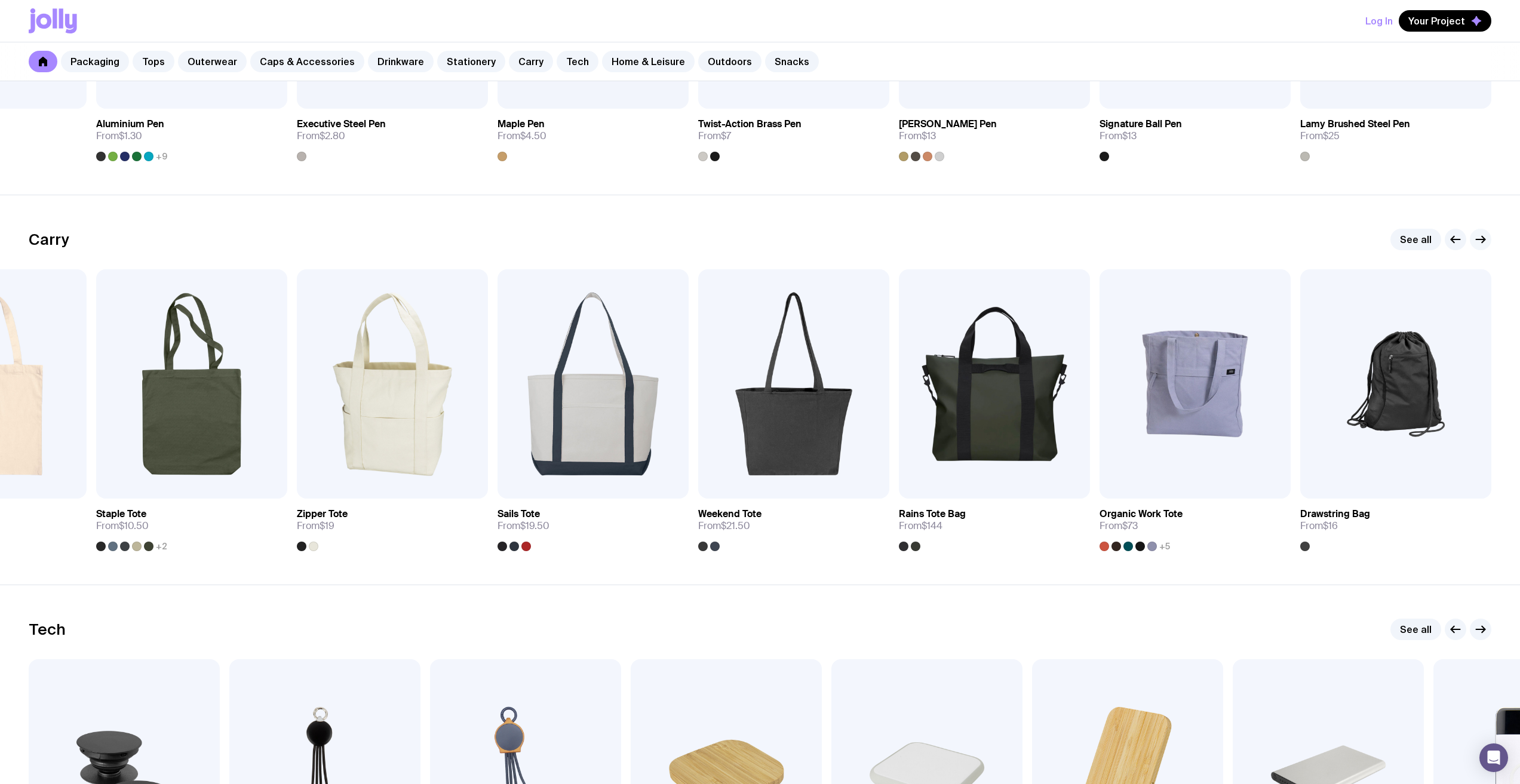
click at [1477, 237] on icon "button" at bounding box center [1481, 239] width 14 height 14
click at [1455, 242] on icon "button" at bounding box center [1456, 239] width 14 height 14
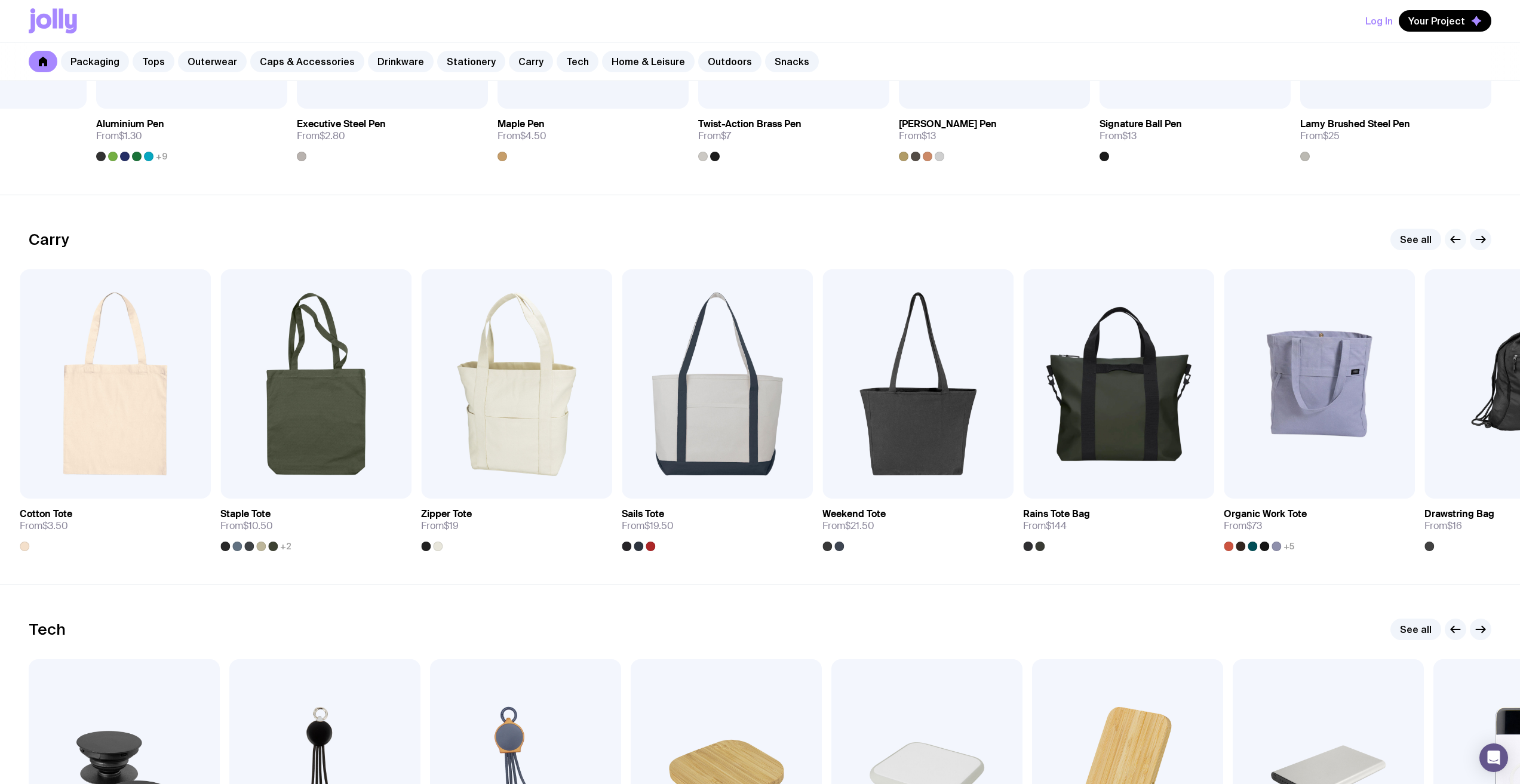
click at [1455, 242] on icon "button" at bounding box center [1456, 239] width 14 height 14
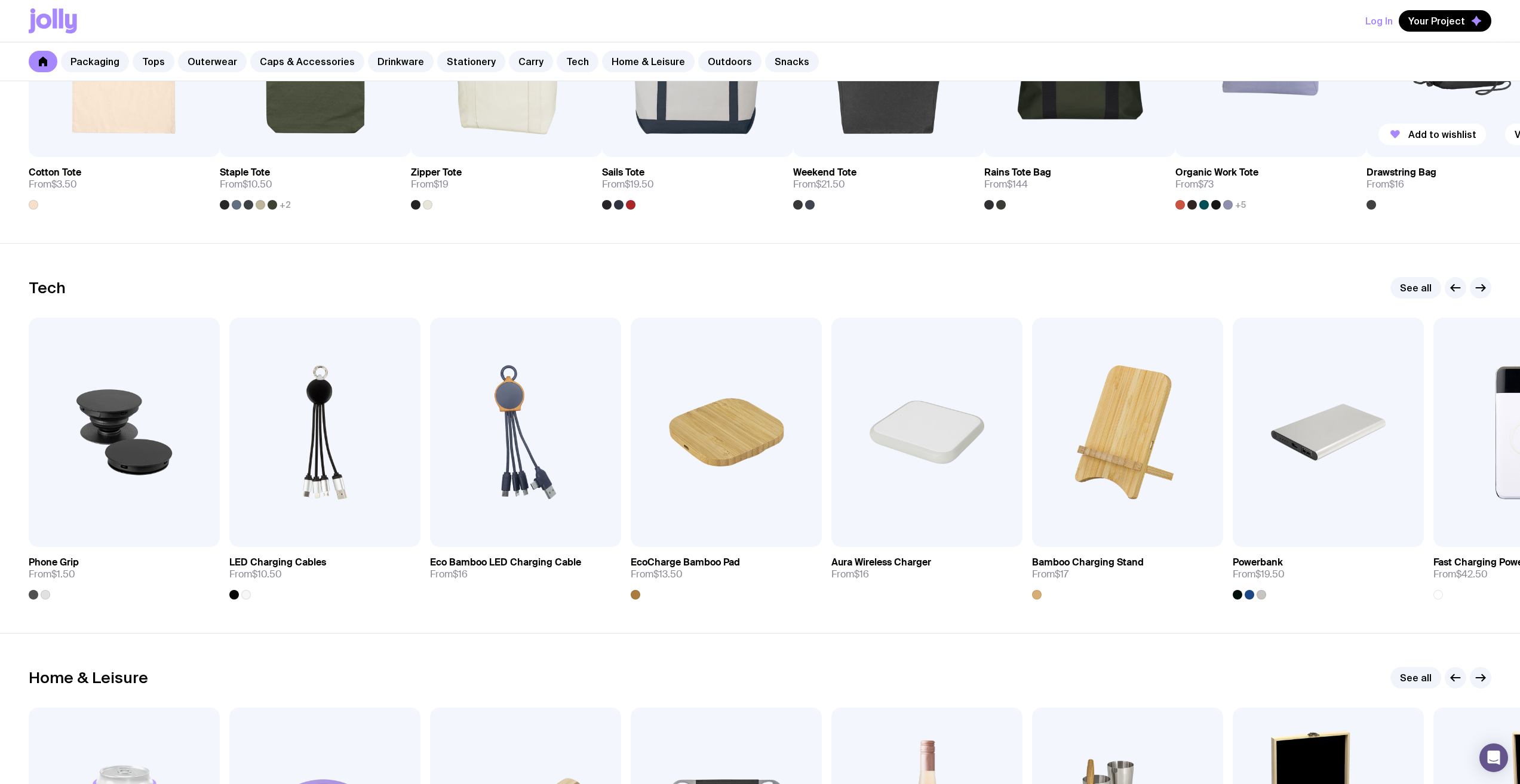
scroll to position [2747, 0]
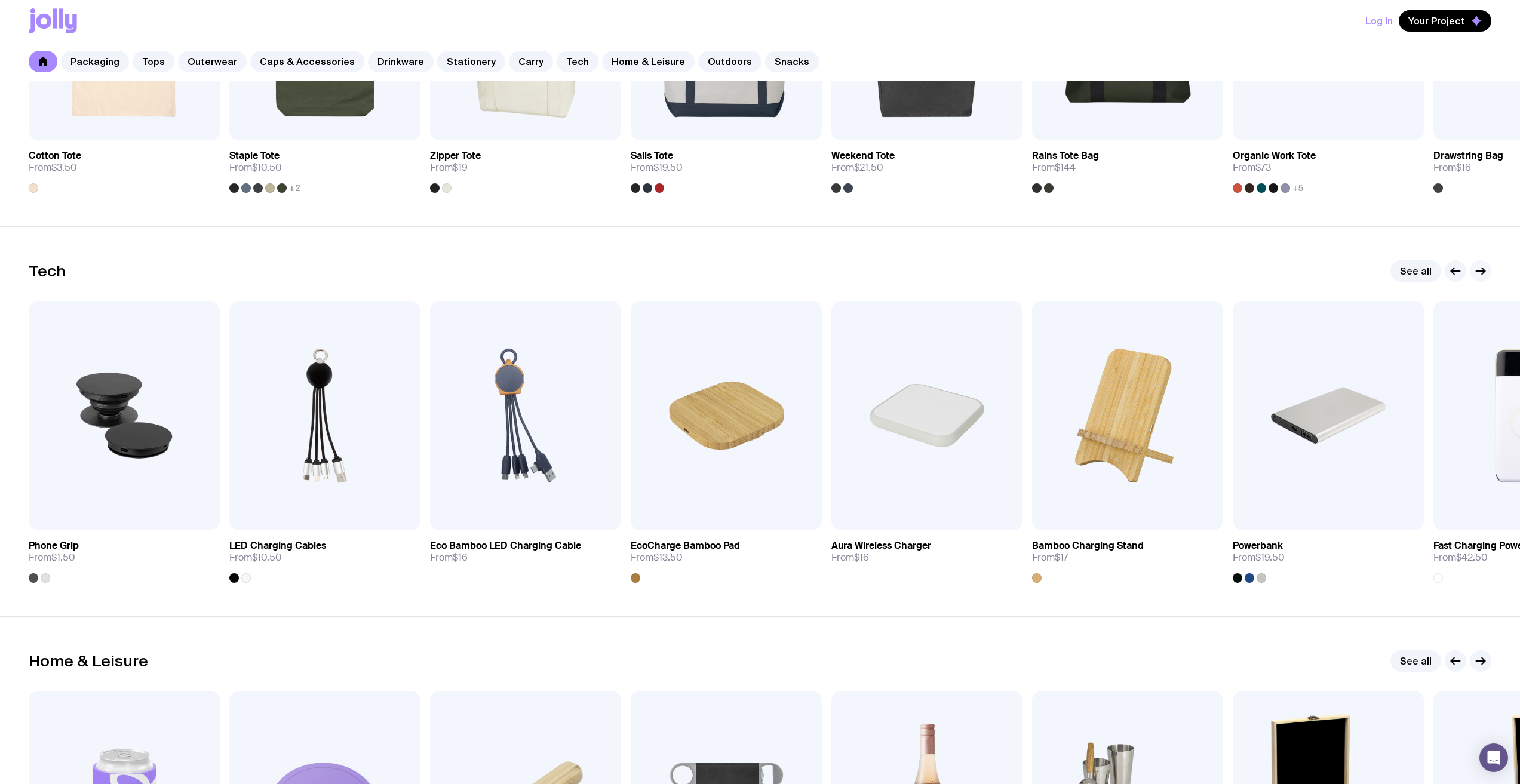
click at [1476, 272] on icon "button" at bounding box center [1481, 271] width 14 height 14
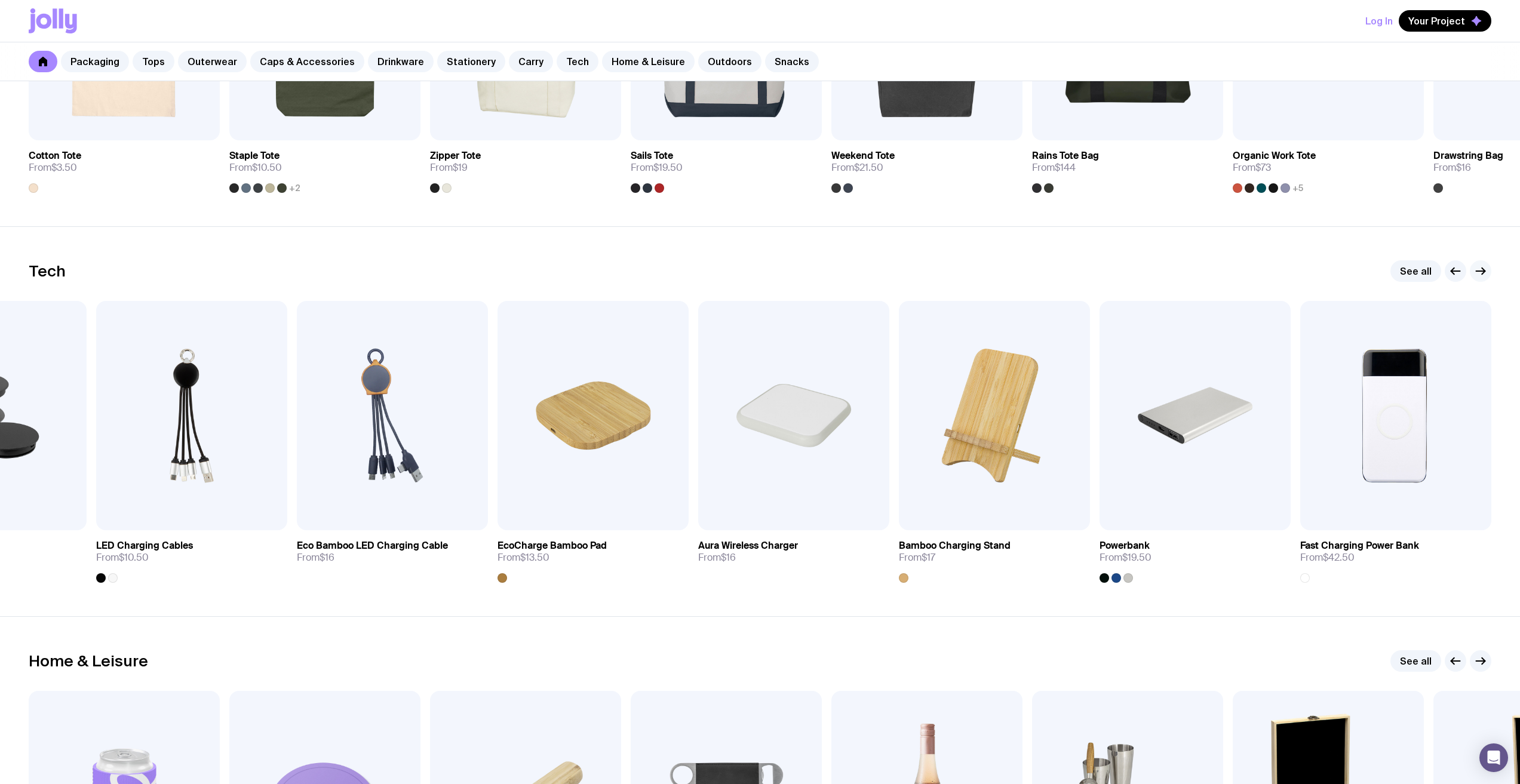
click at [1476, 272] on icon "button" at bounding box center [1481, 271] width 14 height 14
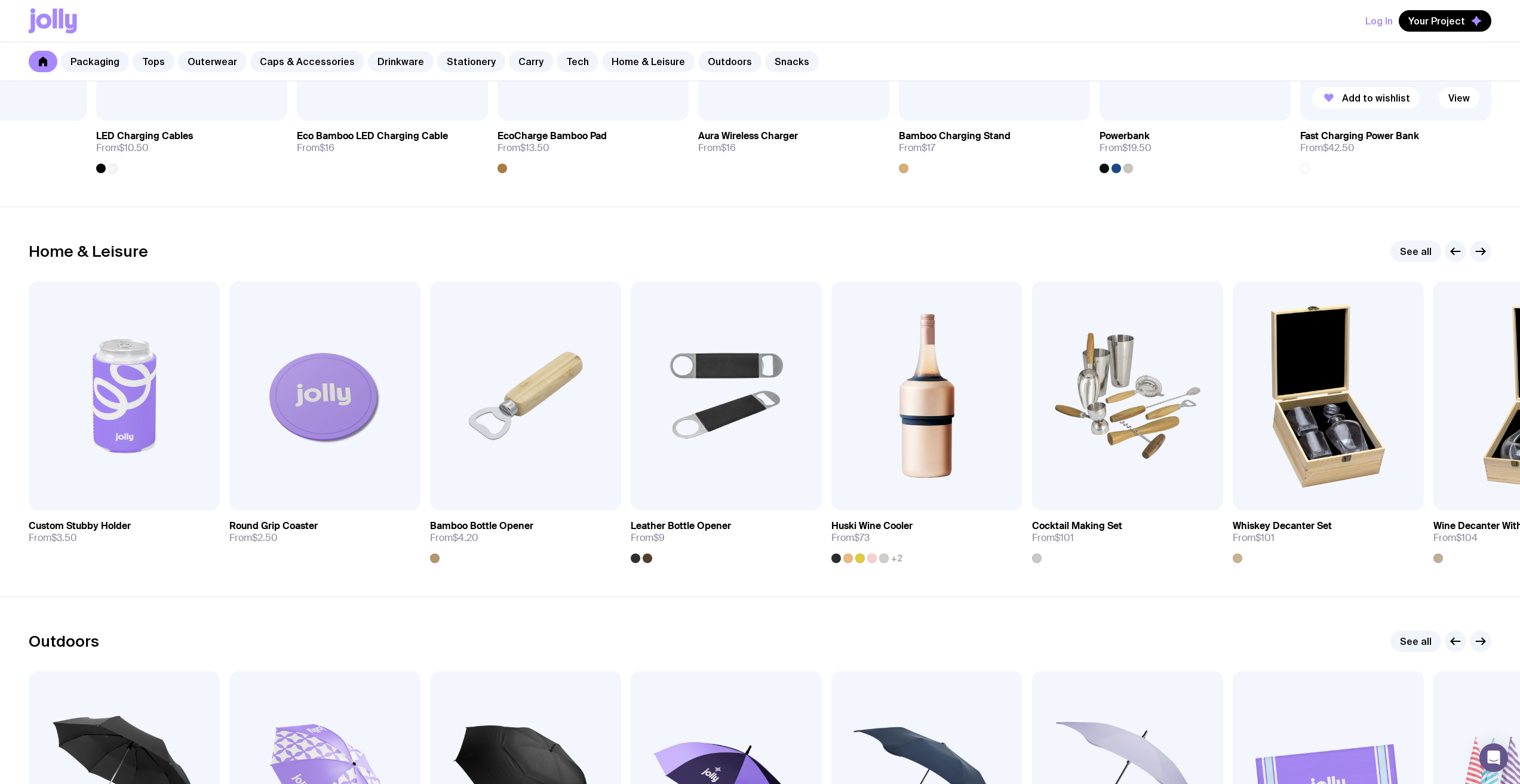
scroll to position [3164, 0]
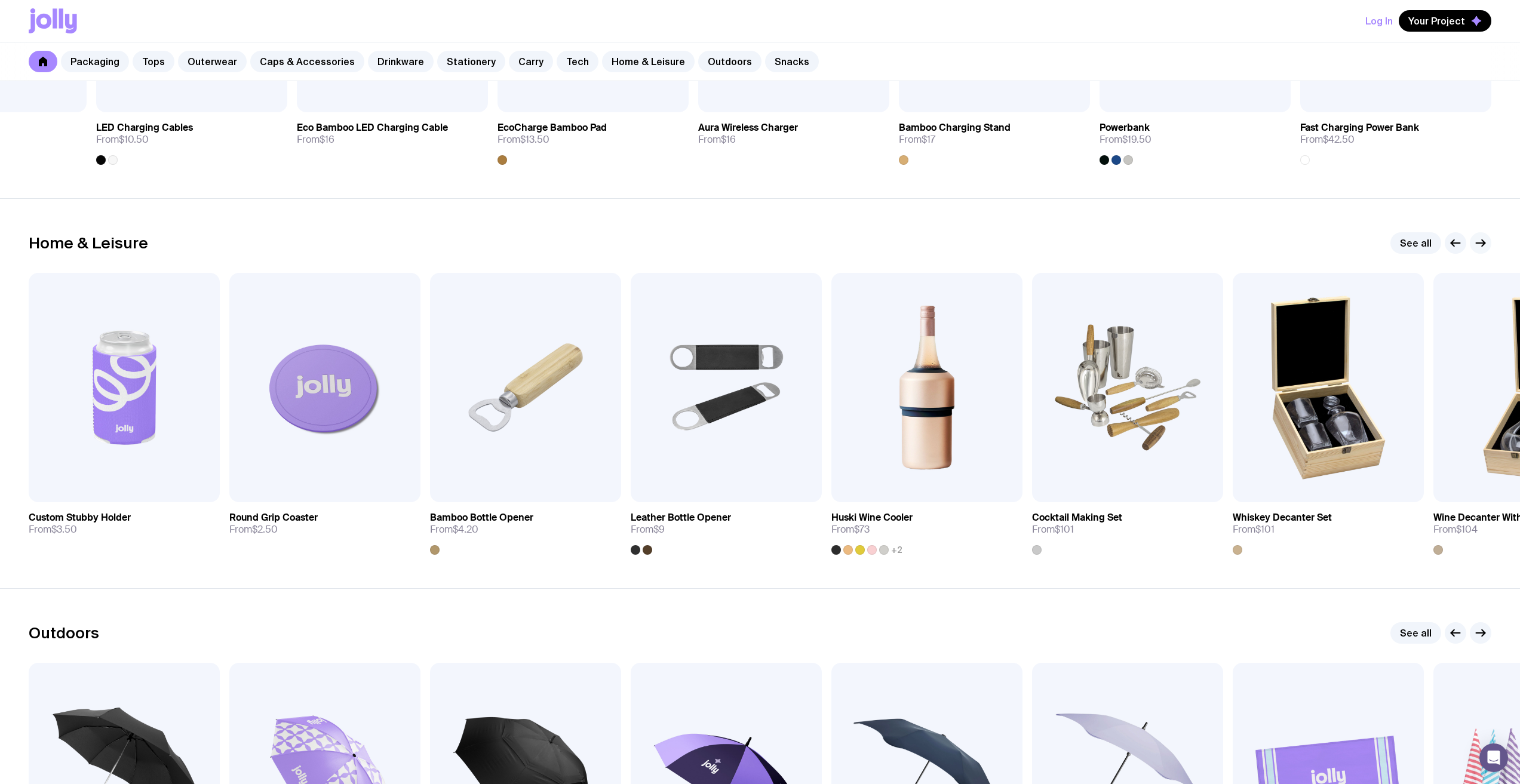
click at [1476, 243] on icon "button" at bounding box center [1481, 243] width 9 height 0
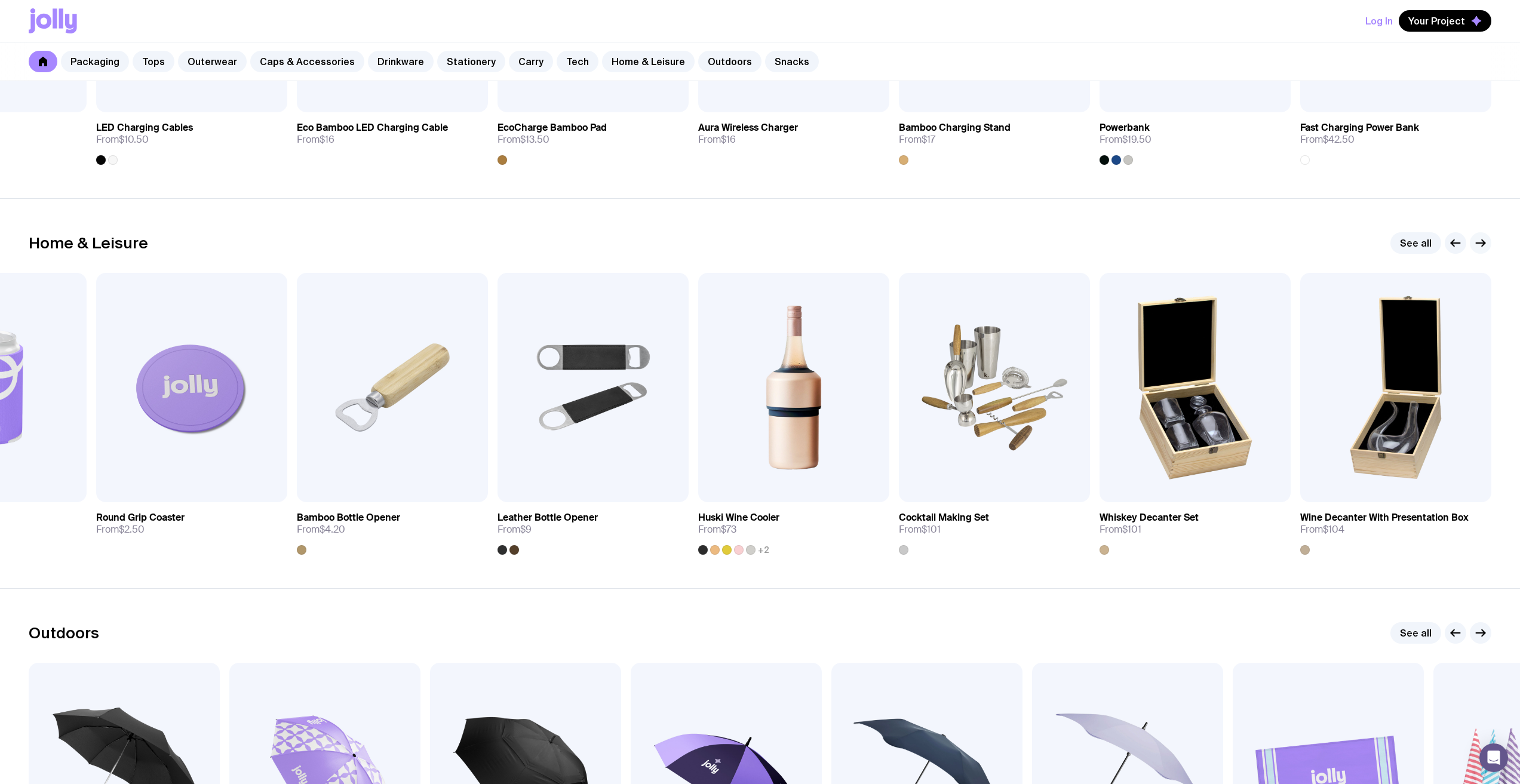
click at [1475, 243] on icon "button" at bounding box center [1481, 243] width 14 height 14
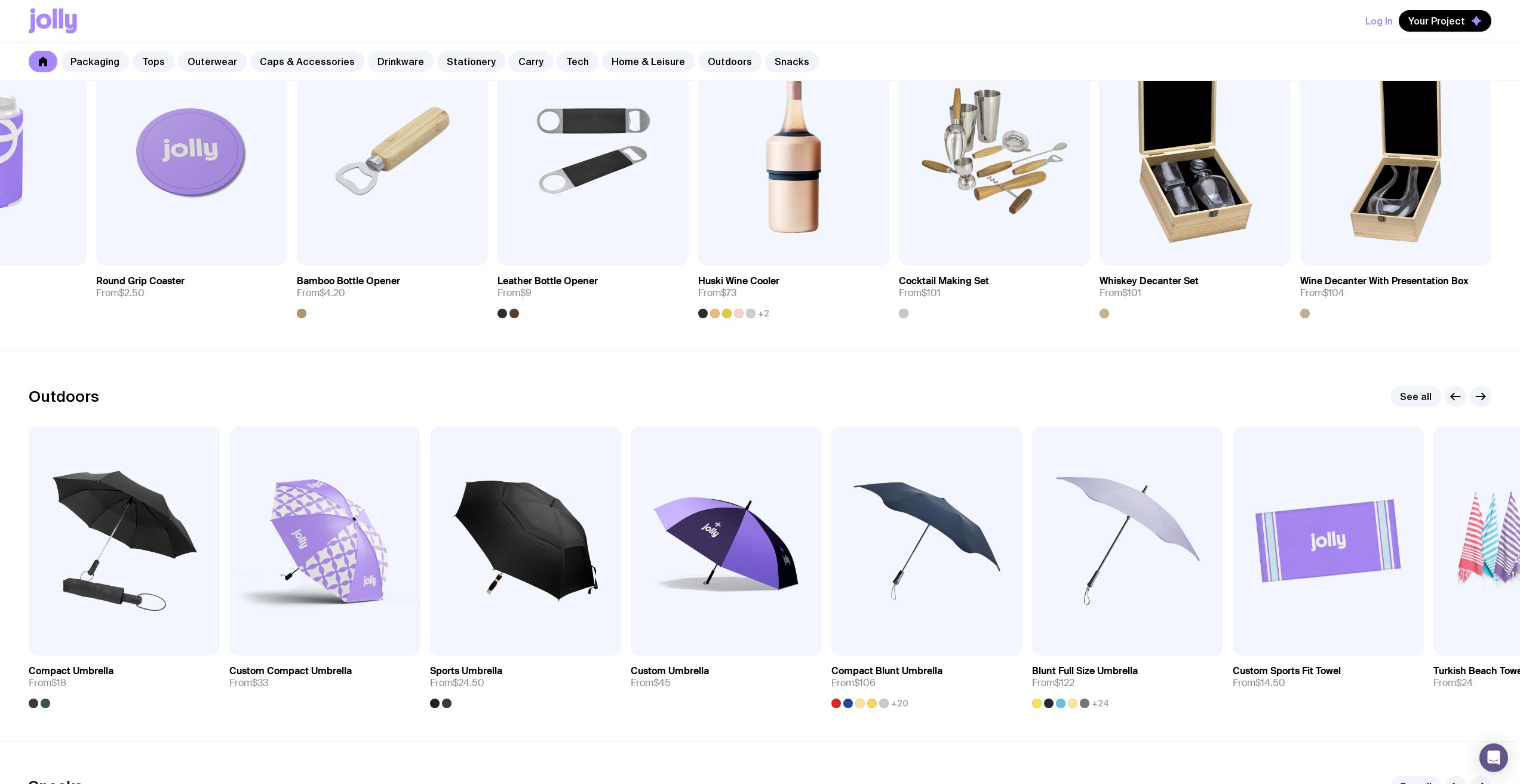
scroll to position [3403, 0]
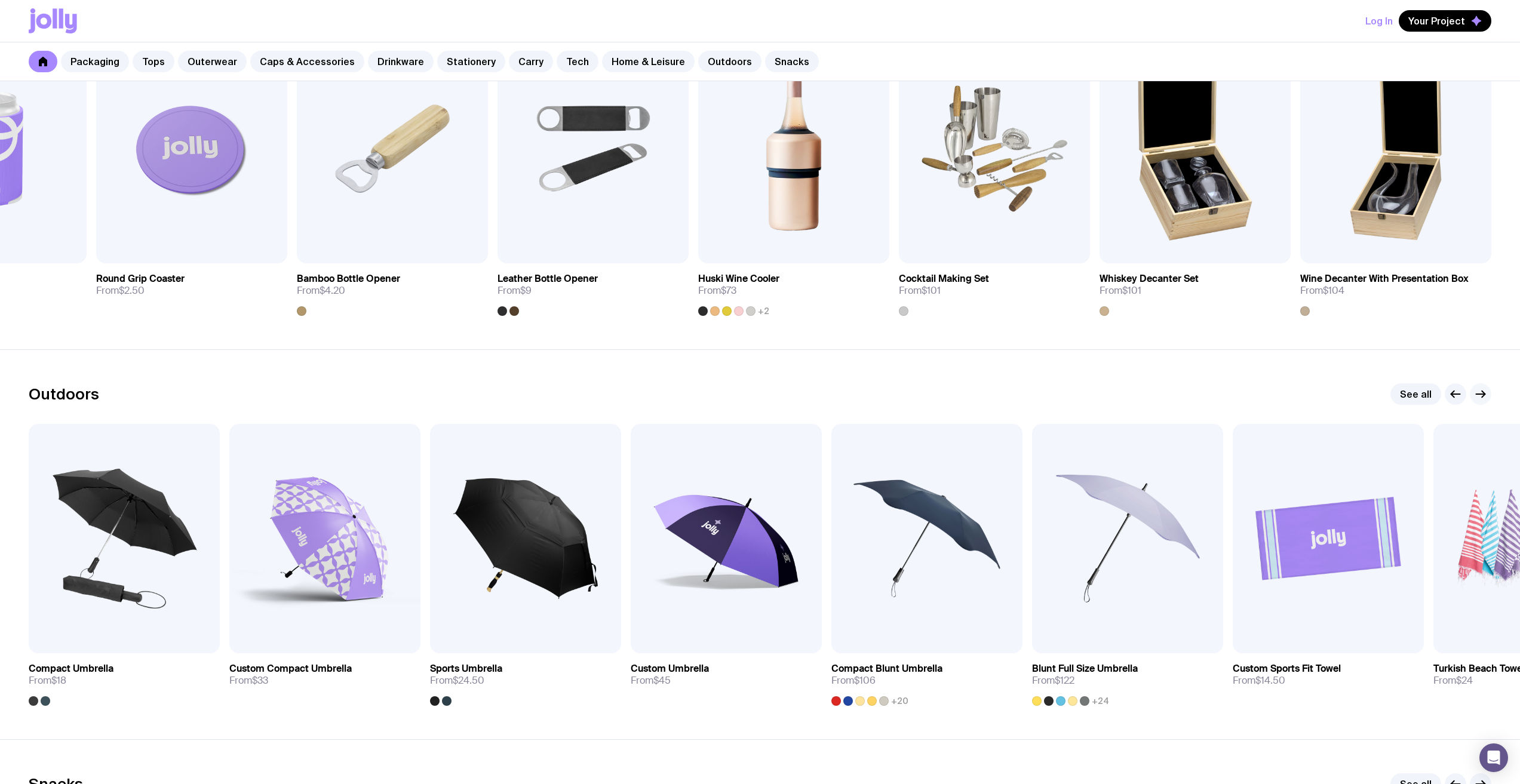
click at [1480, 394] on icon "button" at bounding box center [1481, 394] width 14 height 14
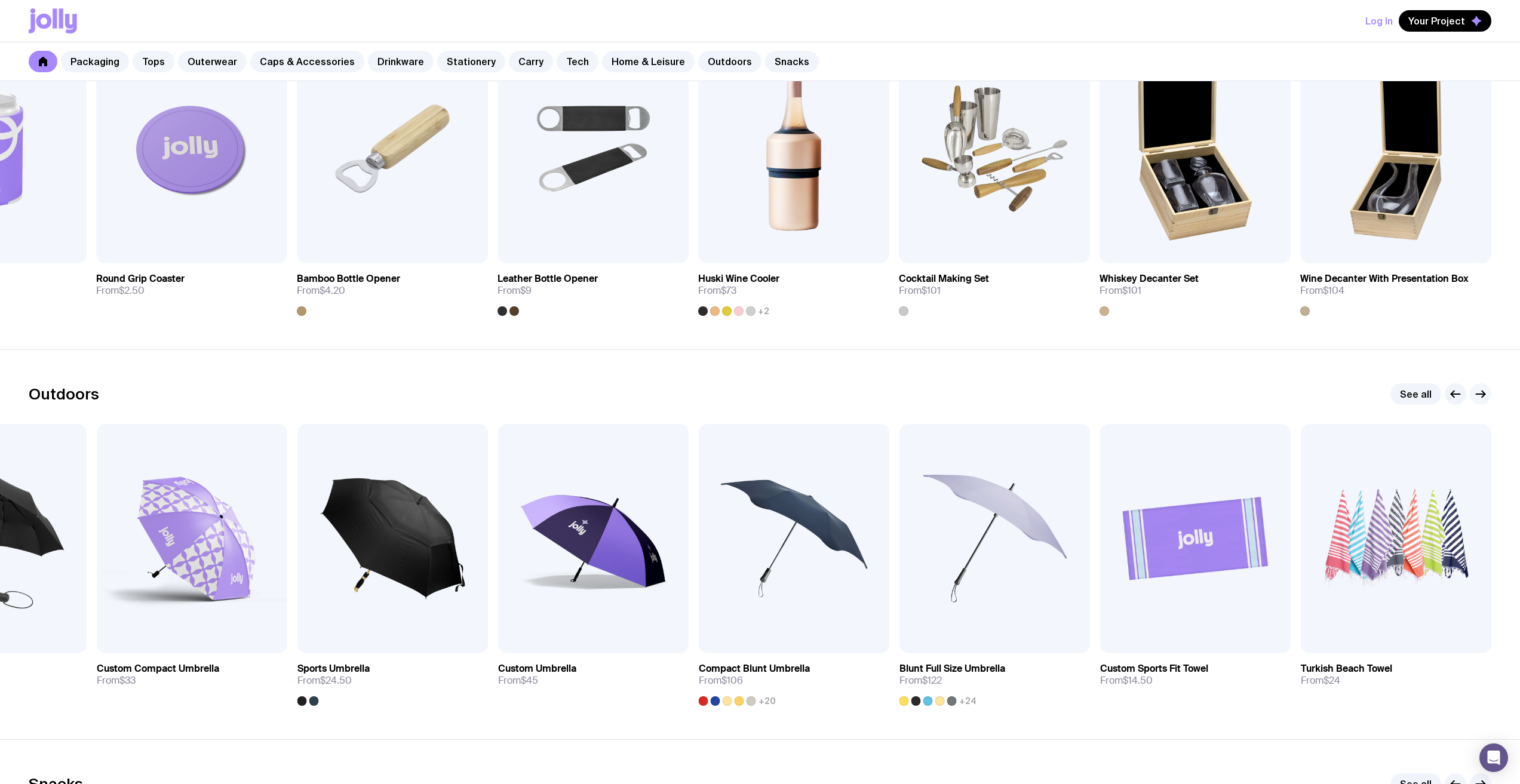
click at [1480, 394] on icon "button" at bounding box center [1481, 394] width 14 height 14
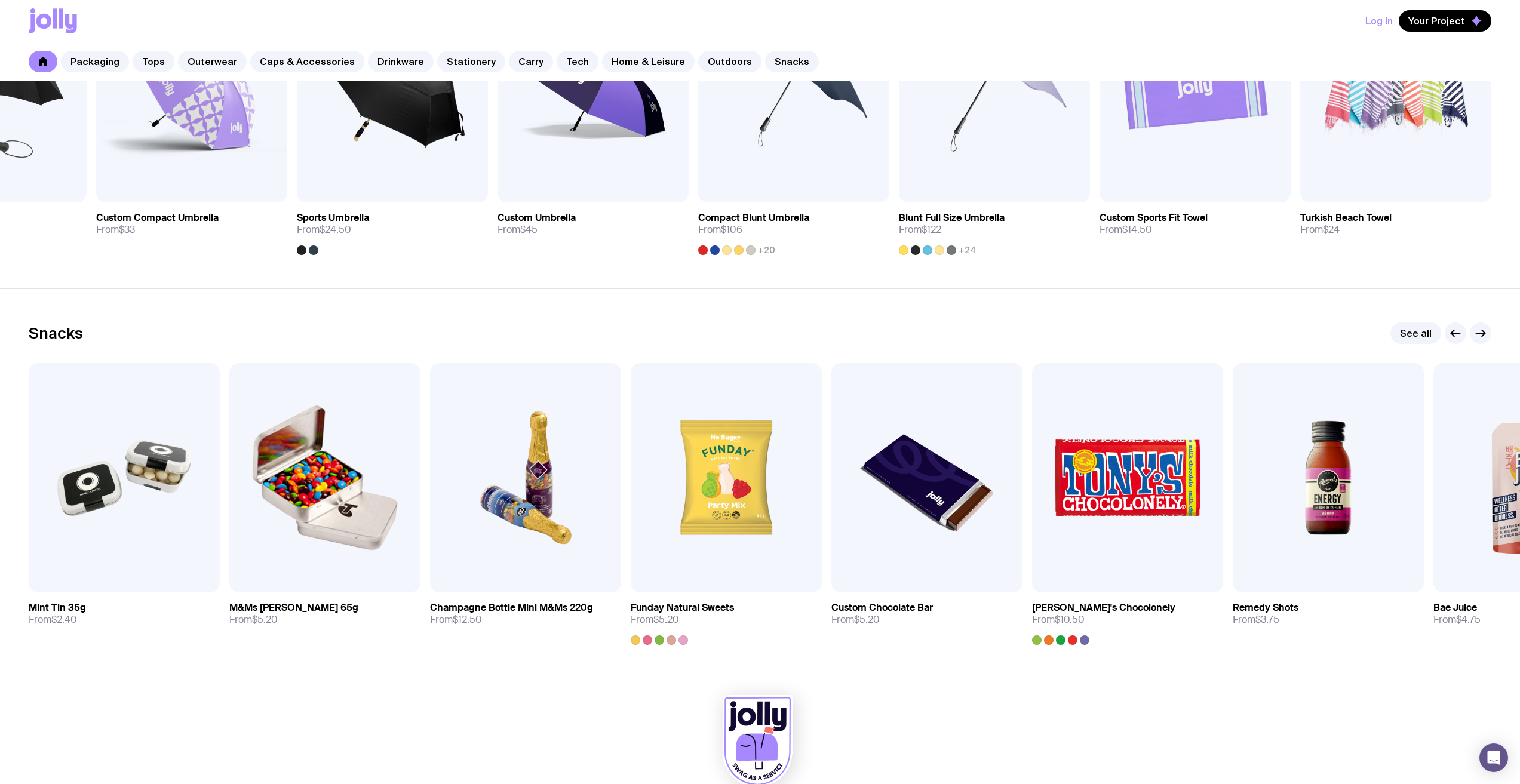
scroll to position [3879, 0]
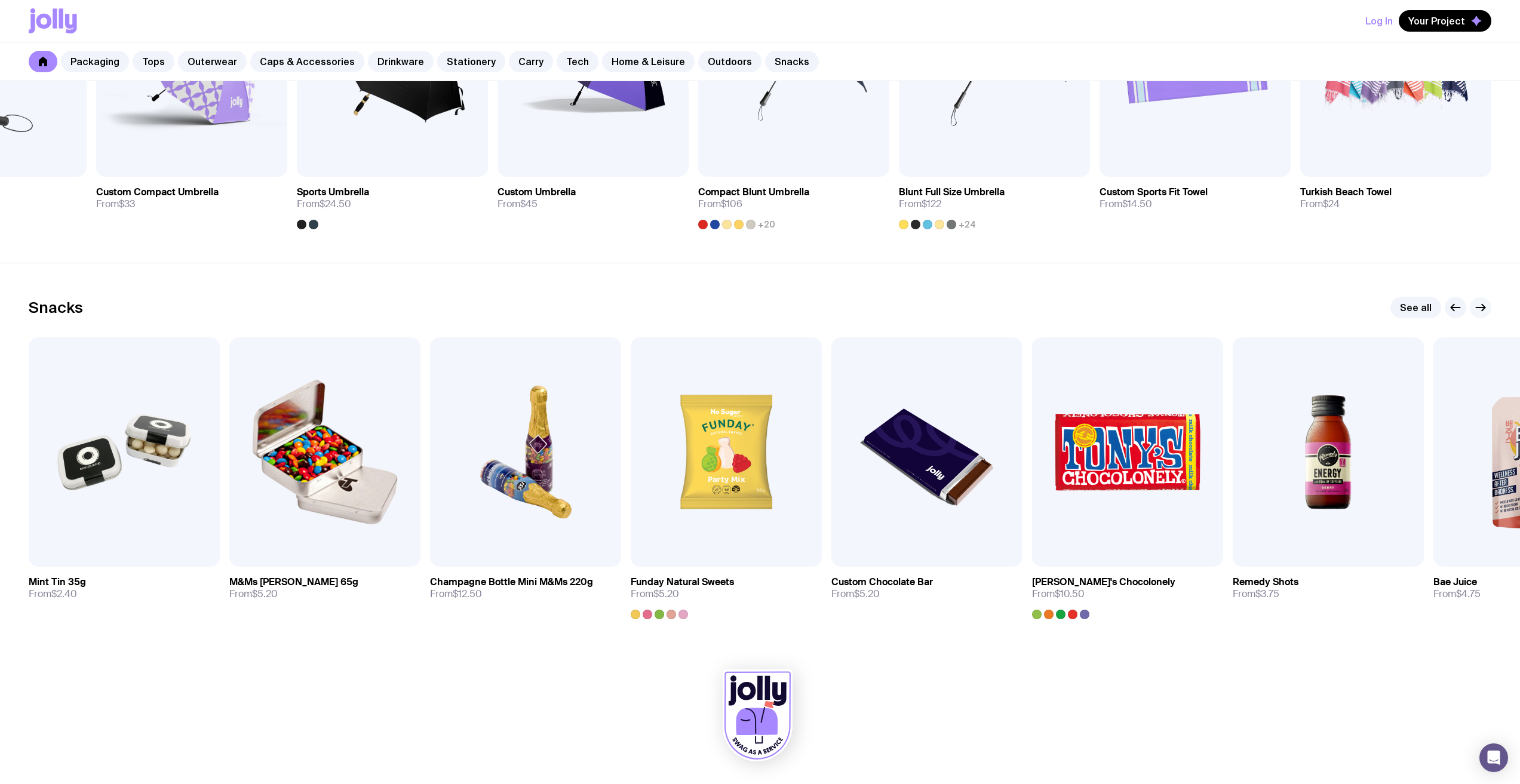
click at [1483, 313] on icon "button" at bounding box center [1481, 307] width 14 height 14
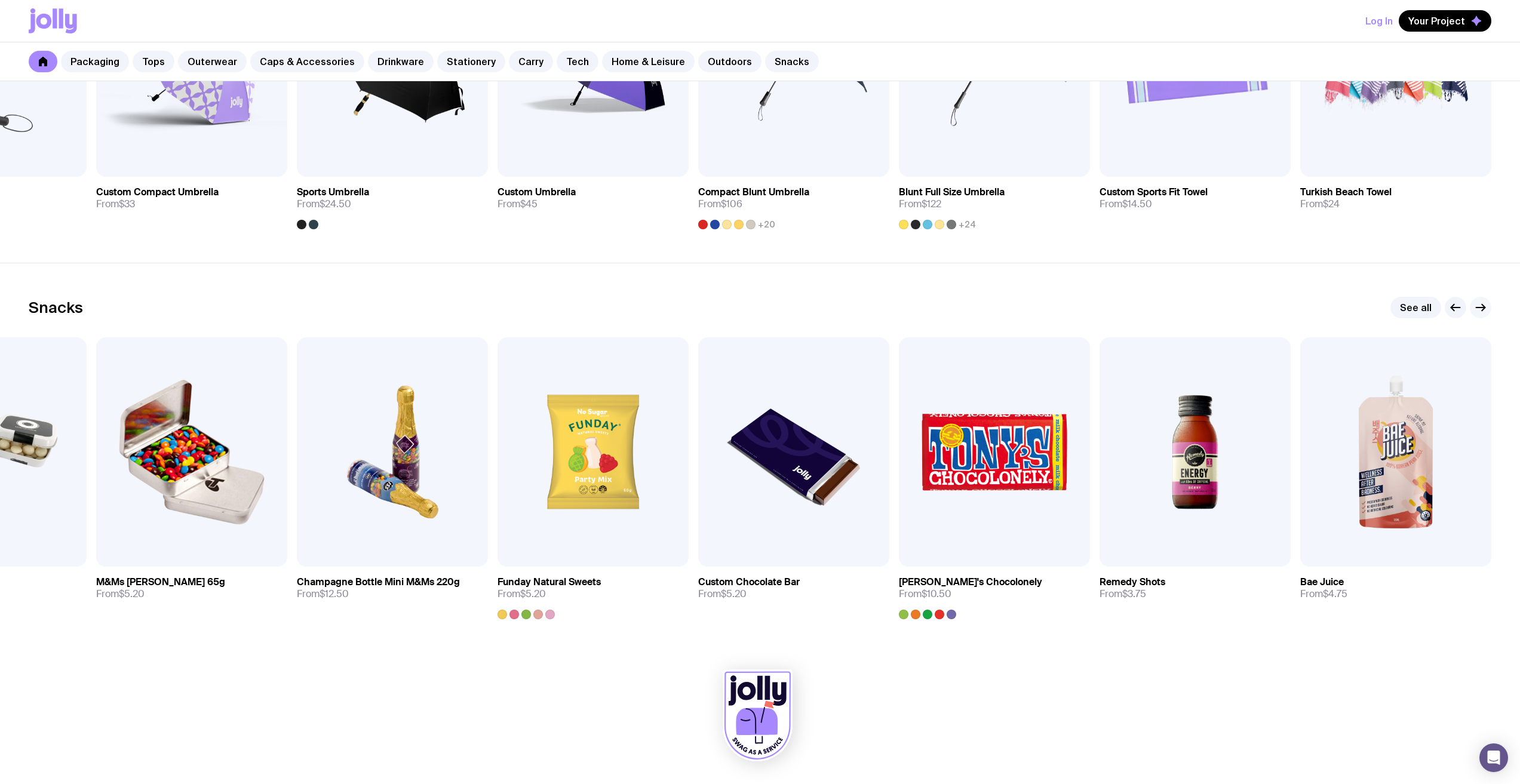
click at [1483, 313] on icon "button" at bounding box center [1481, 307] width 14 height 14
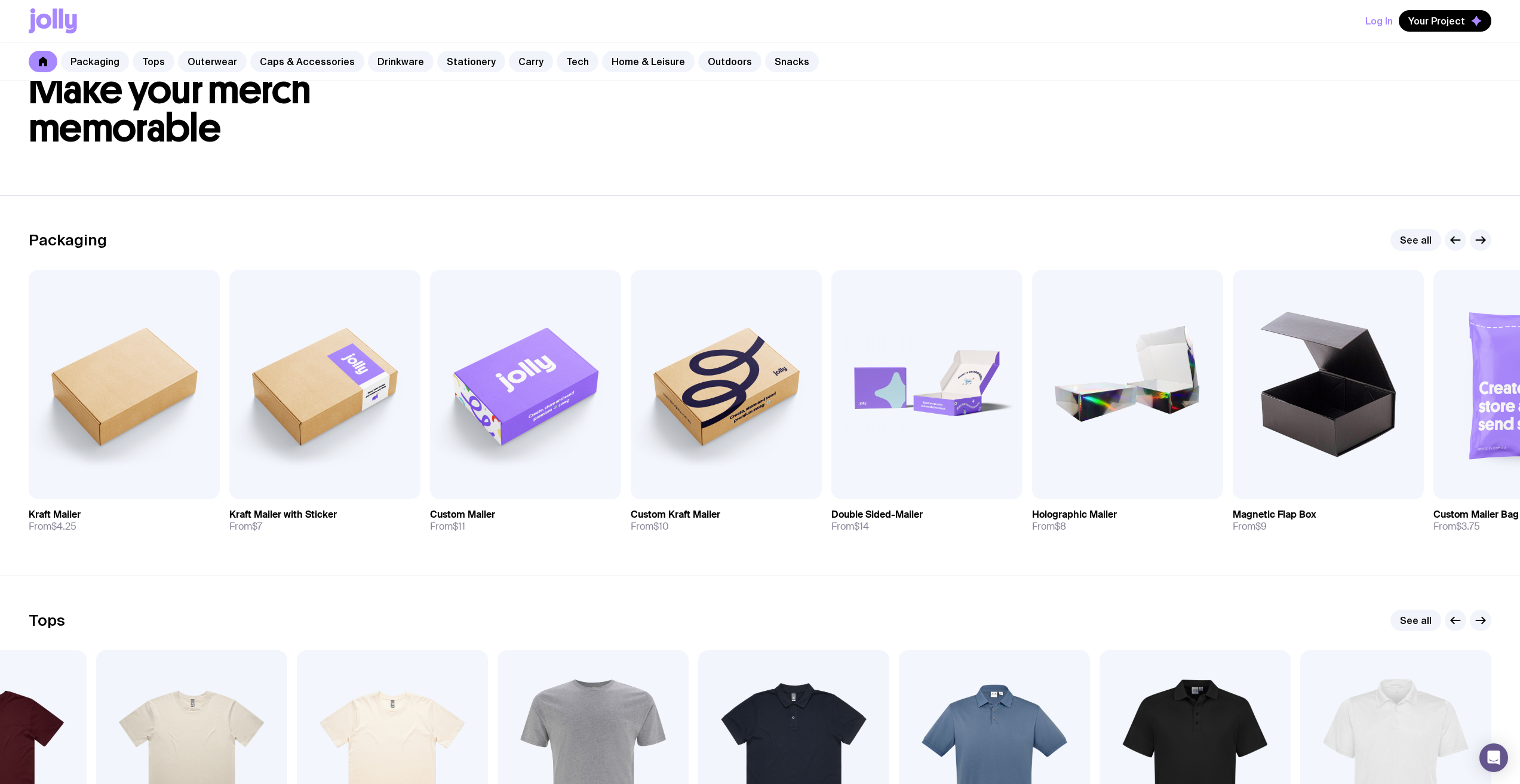
scroll to position [0, 0]
